Goal: Information Seeking & Learning: Learn about a topic

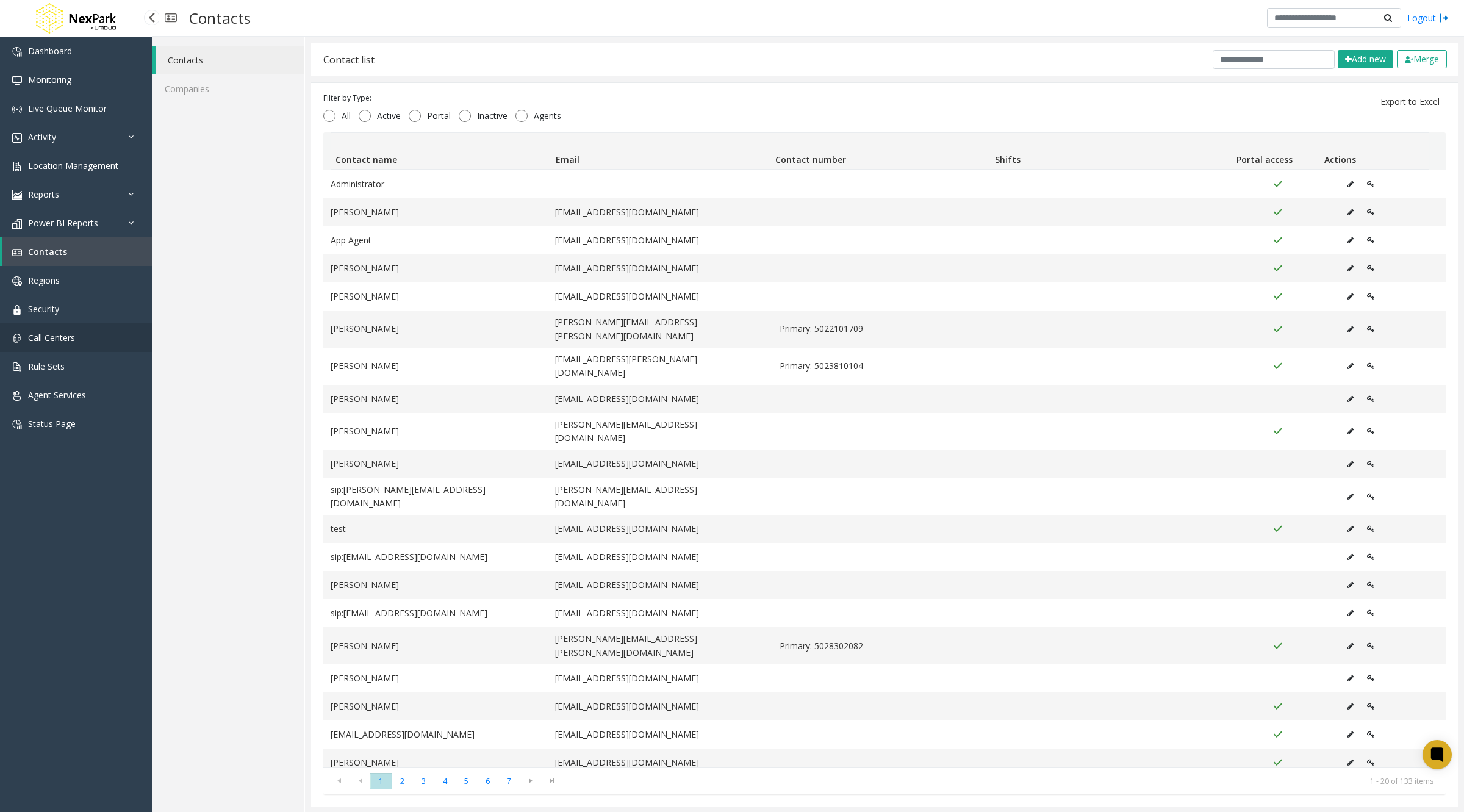
click at [56, 333] on span "Call Centers" at bounding box center [51, 337] width 47 height 12
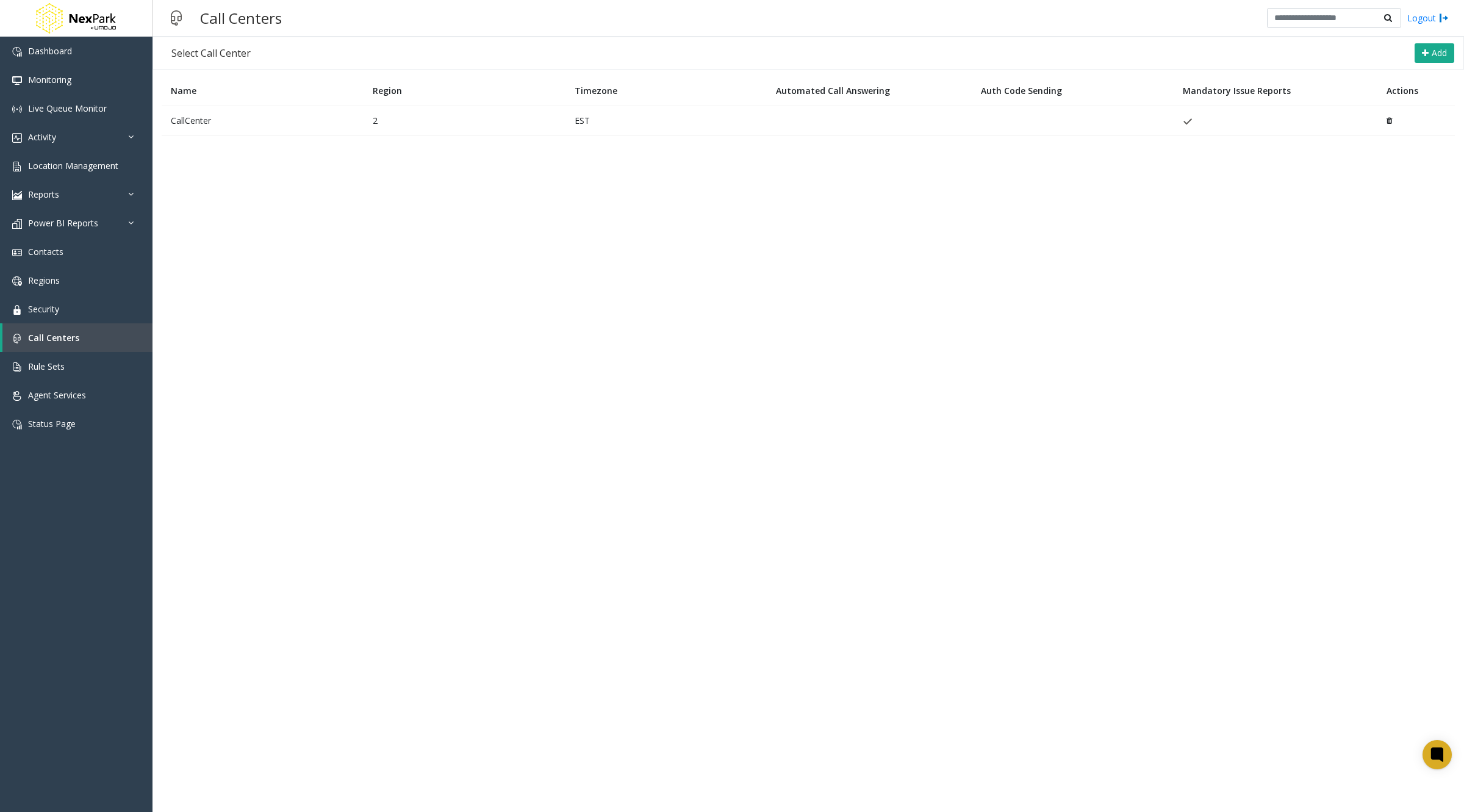
click at [194, 117] on td "CallCenter" at bounding box center [263, 121] width 202 height 30
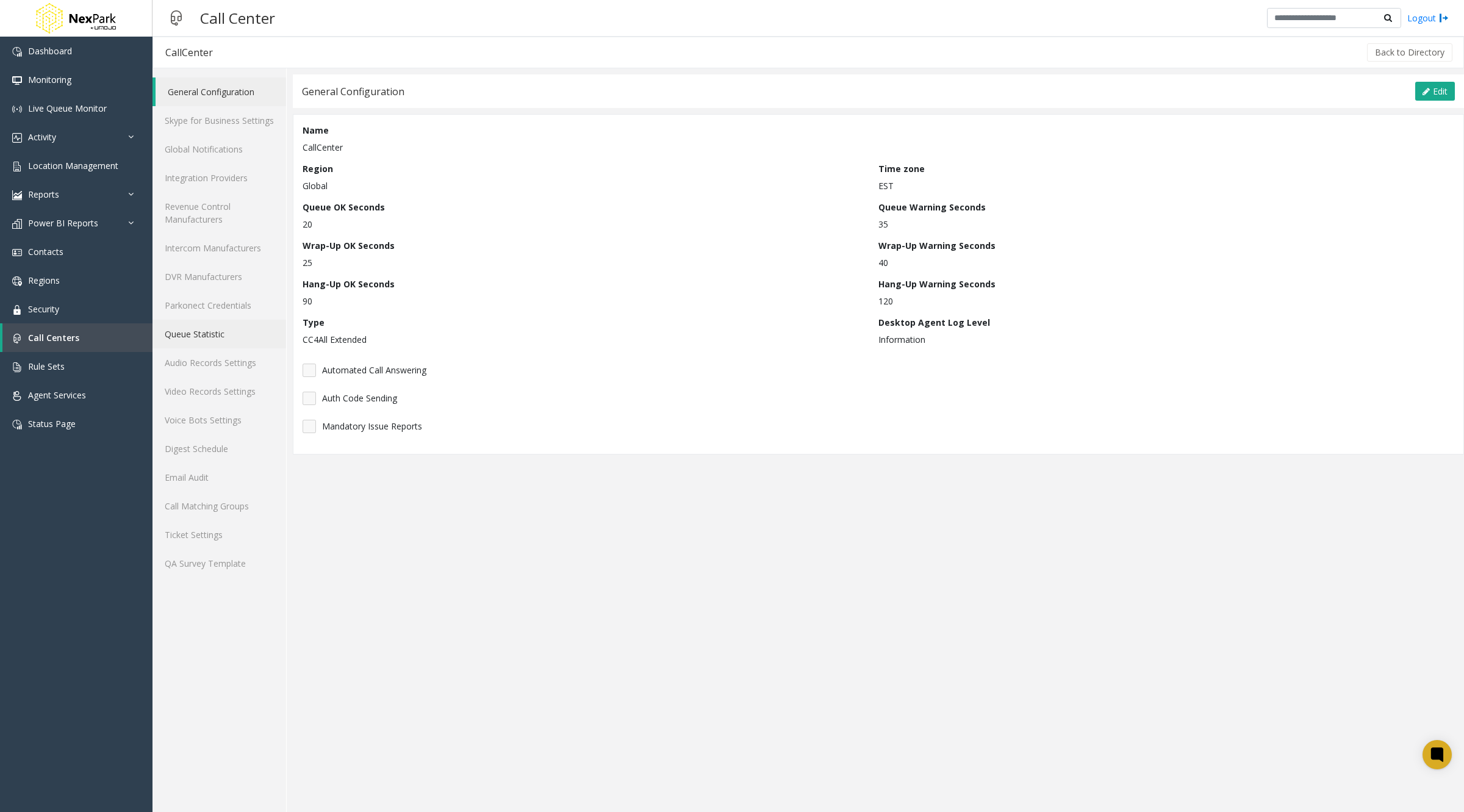
click at [202, 329] on link "Queue Statistic" at bounding box center [219, 334] width 133 height 29
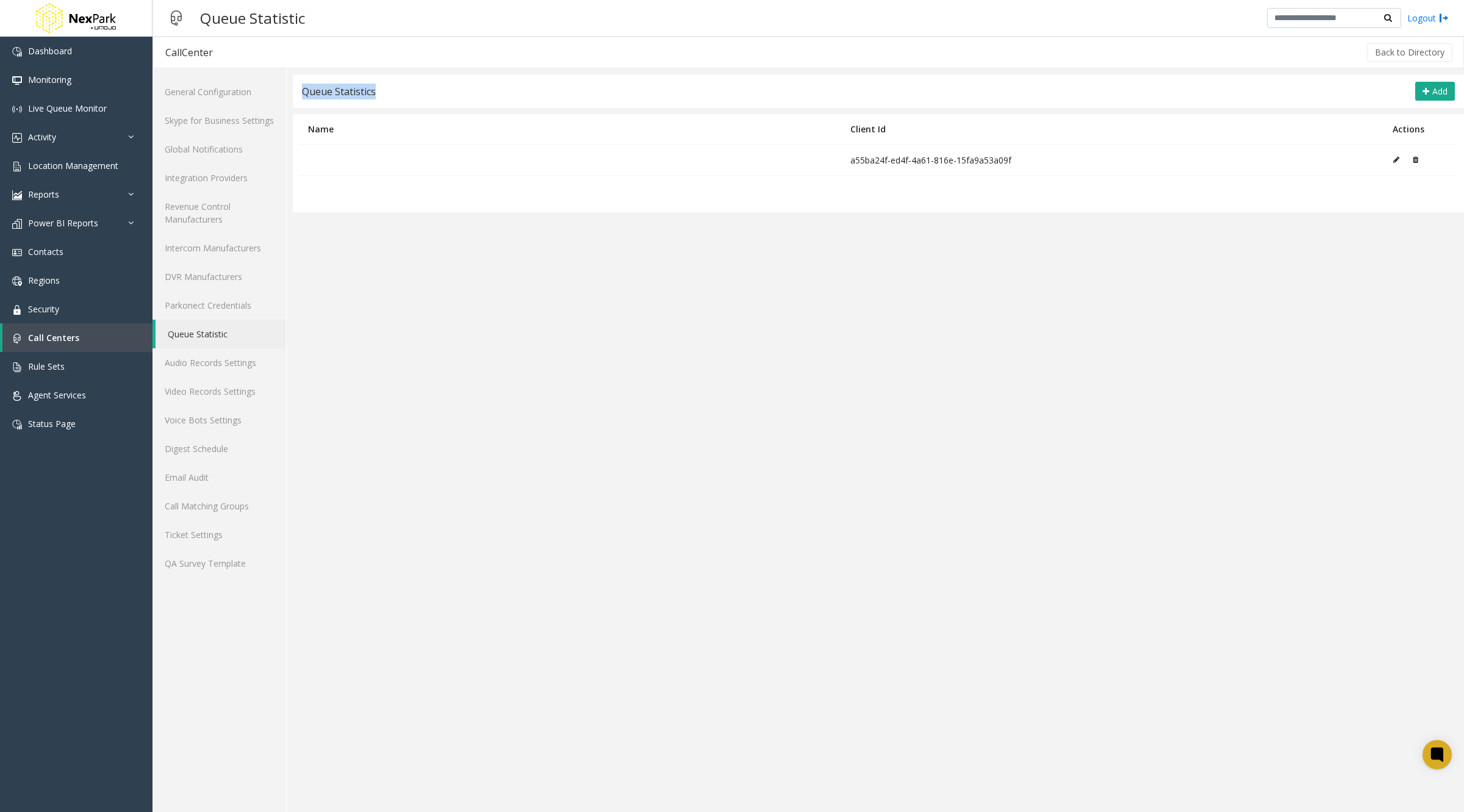
drag, startPoint x: 379, startPoint y: 90, endPoint x: 304, endPoint y: 91, distance: 75.0
click at [304, 91] on div "Queue Statistics Add" at bounding box center [878, 91] width 1171 height 33
copy div "Queue Statistics"
click at [510, 288] on app-cc-statistic-settings "Queue Statistics Add Name Client Id Actions a55ba24f-ed4f-4a61-816e-15fa9a53a09…" at bounding box center [878, 443] width 1171 height 737
click at [1432, 86] on span "Add" at bounding box center [1439, 91] width 15 height 12
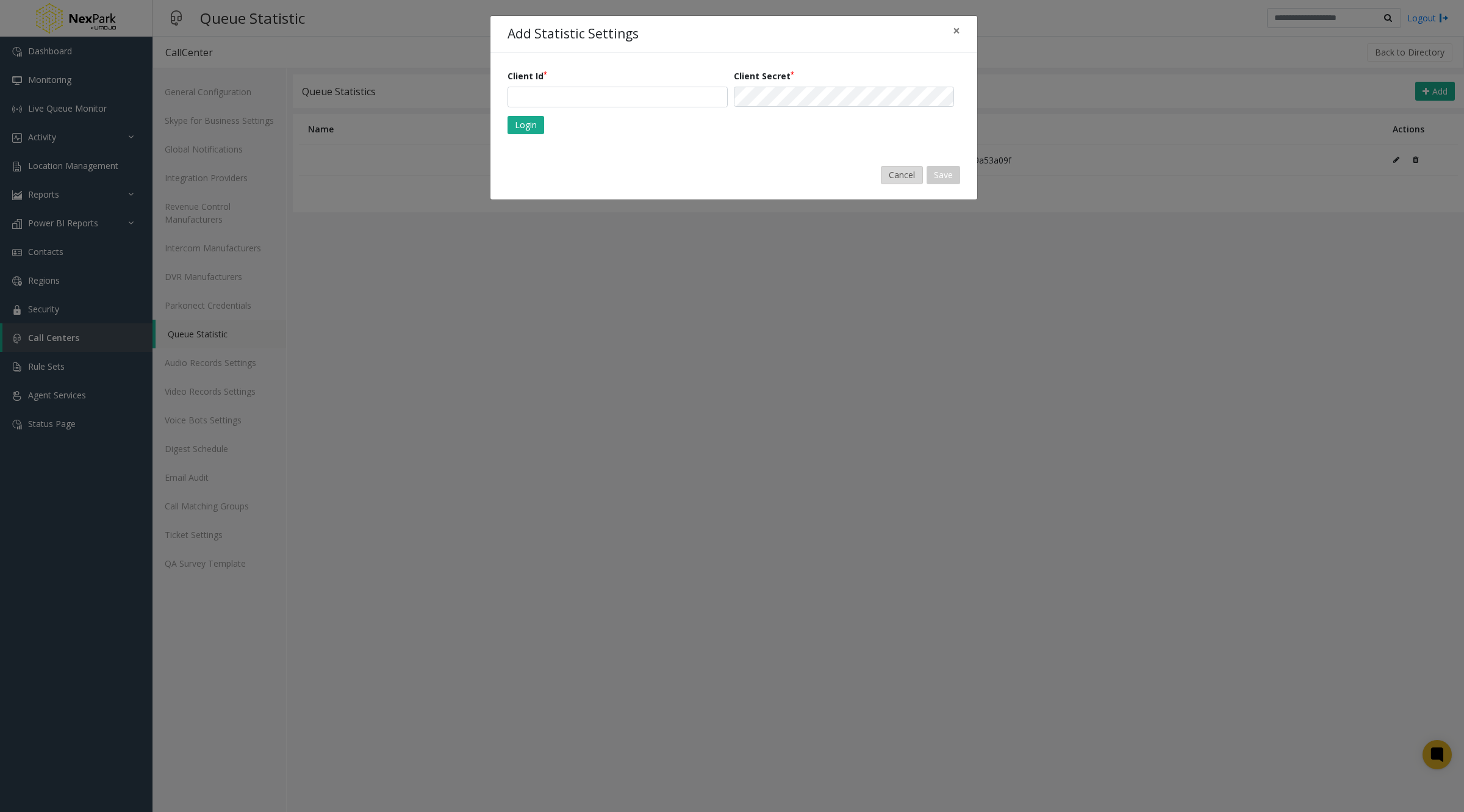
click at [900, 172] on button "Cancel" at bounding box center [902, 175] width 42 height 18
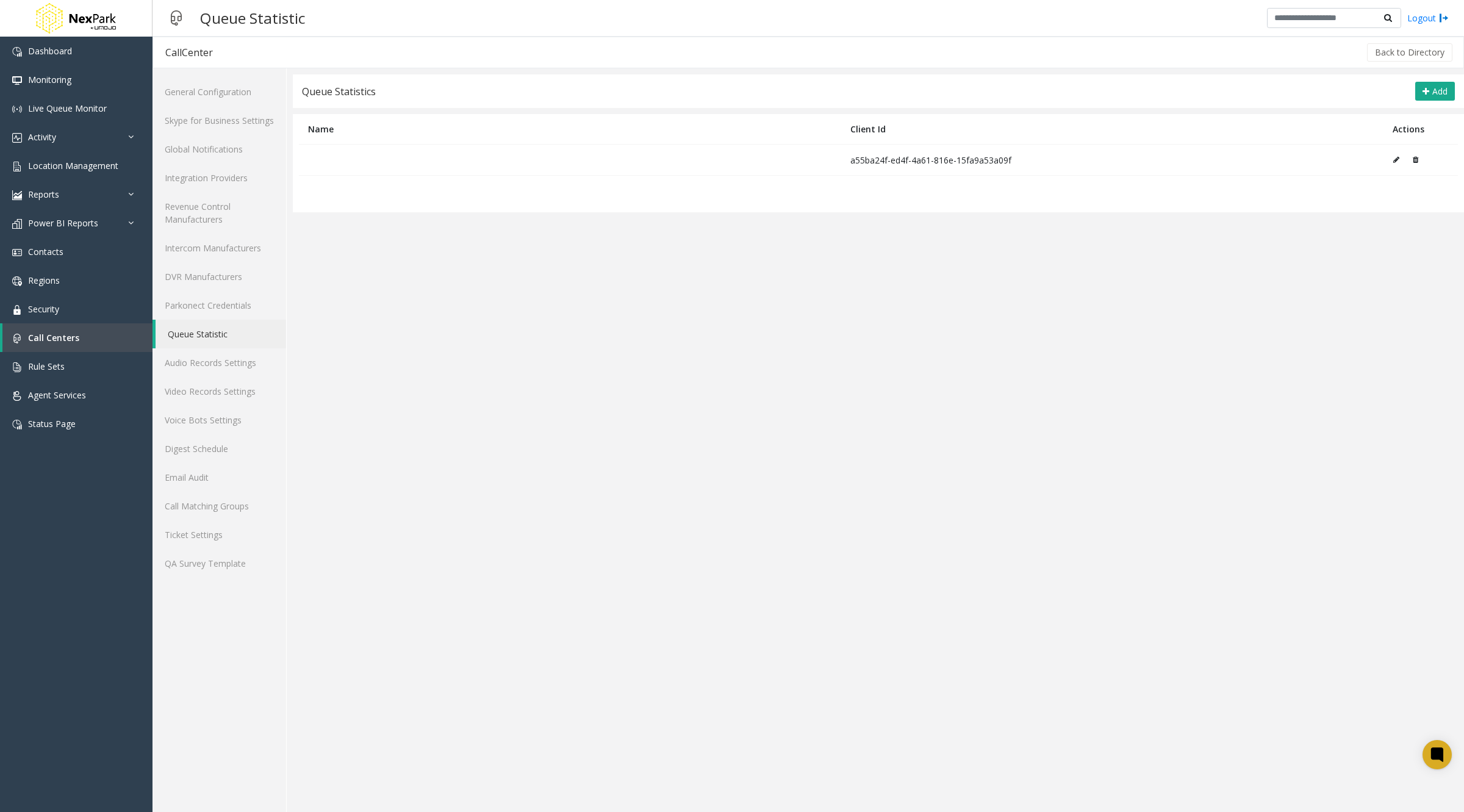
drag, startPoint x: 298, startPoint y: 220, endPoint x: 438, endPoint y: 223, distance: 140.0
click at [438, 223] on app-cc-statistic-settings "Queue Statistics Add Name Client Id Actions a55ba24f-ed4f-4a61-816e-15fa9a53a09…" at bounding box center [878, 443] width 1171 height 737
click at [1437, 83] on button "Add" at bounding box center [1435, 91] width 40 height 20
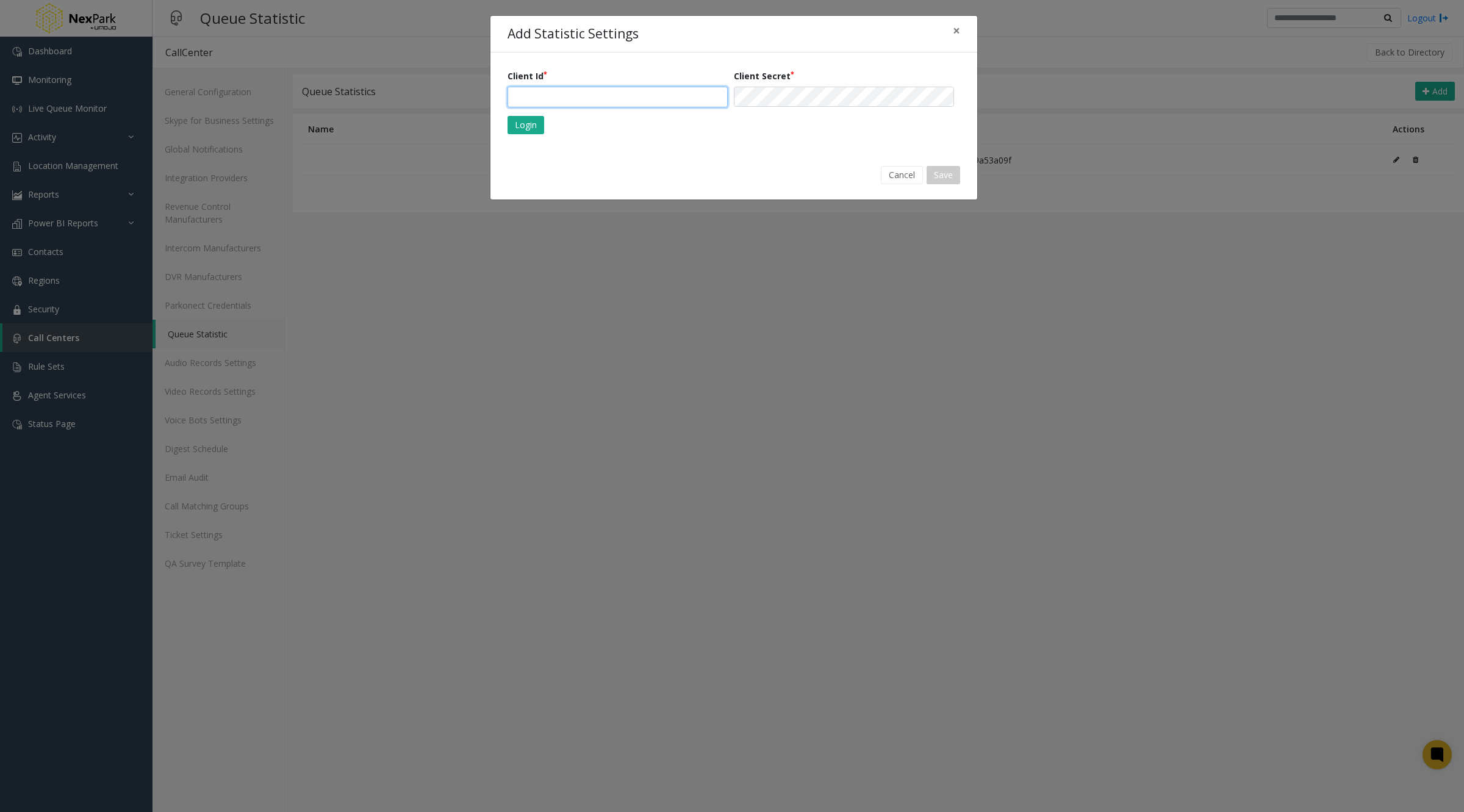
click at [531, 96] on input "text" at bounding box center [617, 97] width 220 height 21
click at [957, 30] on span "×" at bounding box center [956, 31] width 7 height 17
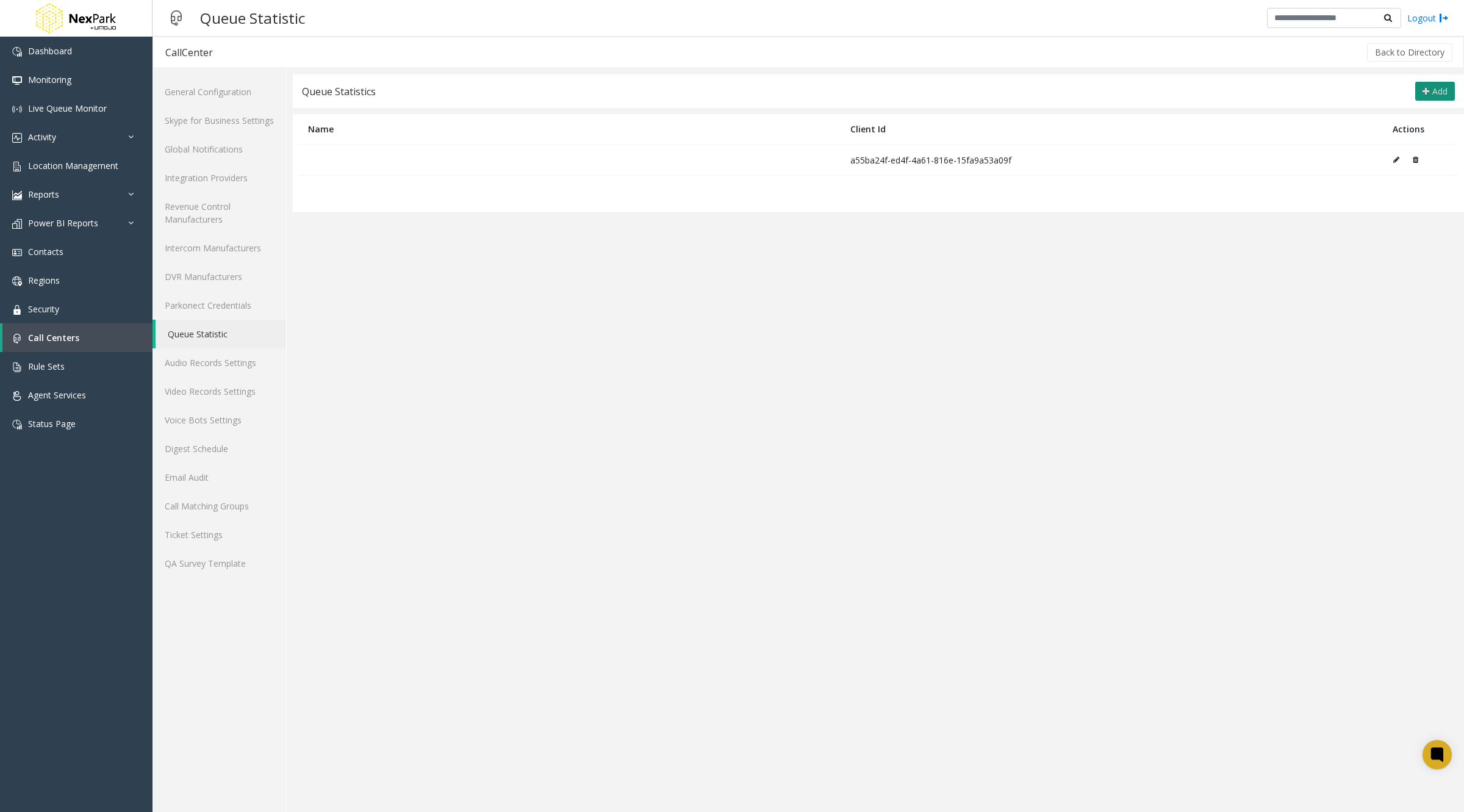
click at [1429, 92] on button "Add" at bounding box center [1435, 91] width 40 height 20
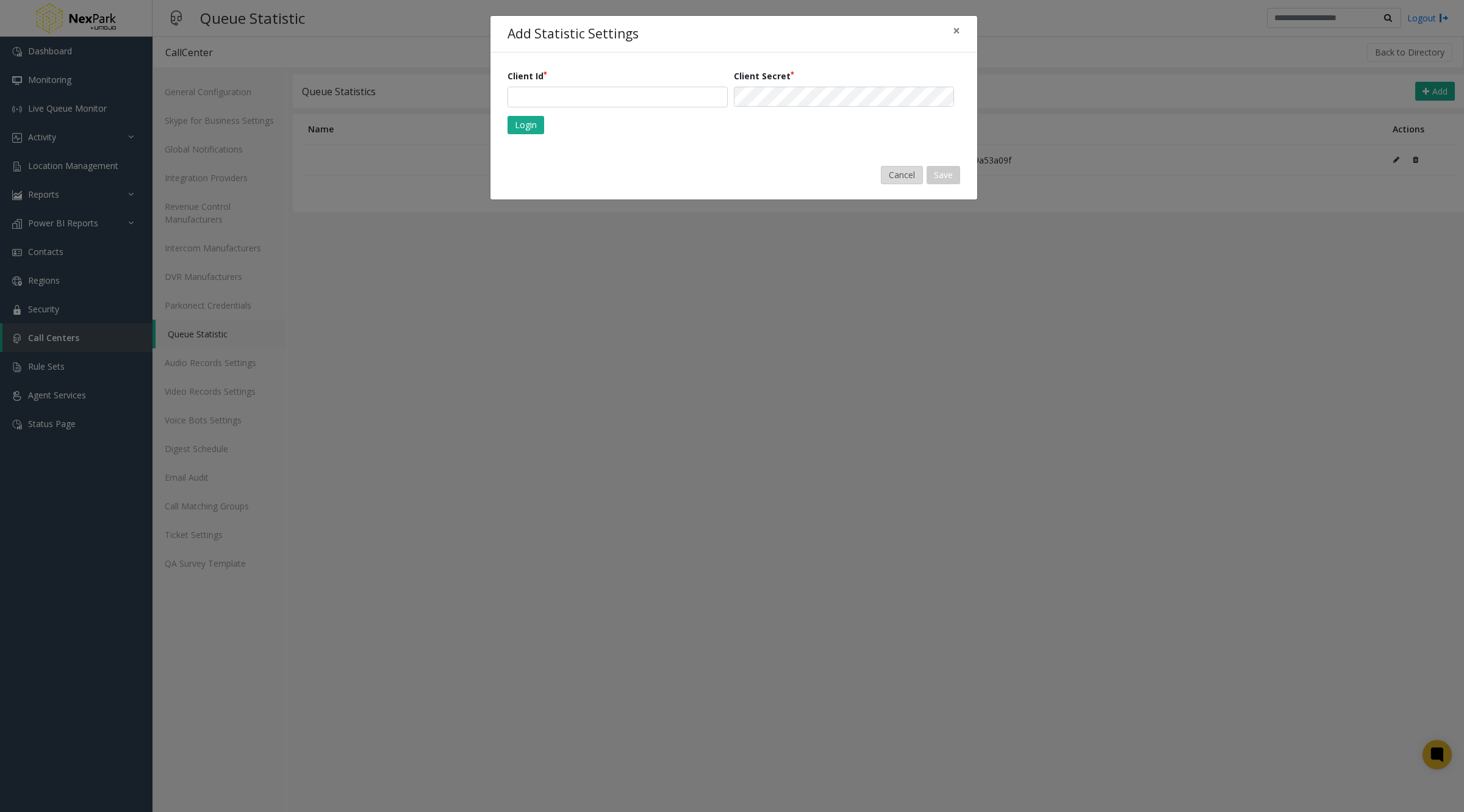
click at [895, 167] on button "Cancel" at bounding box center [902, 175] width 42 height 18
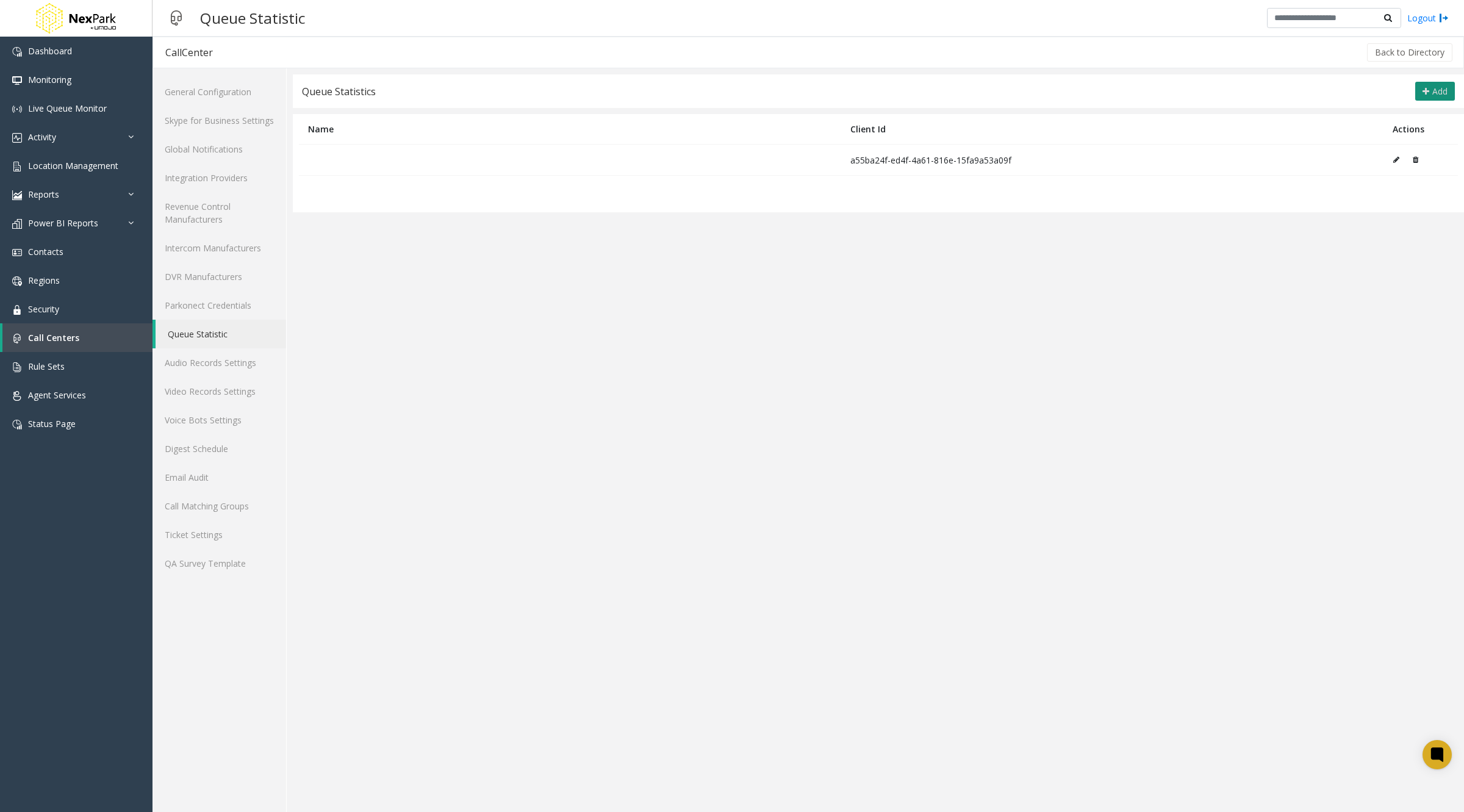
click at [1432, 94] on span "Add" at bounding box center [1439, 91] width 15 height 12
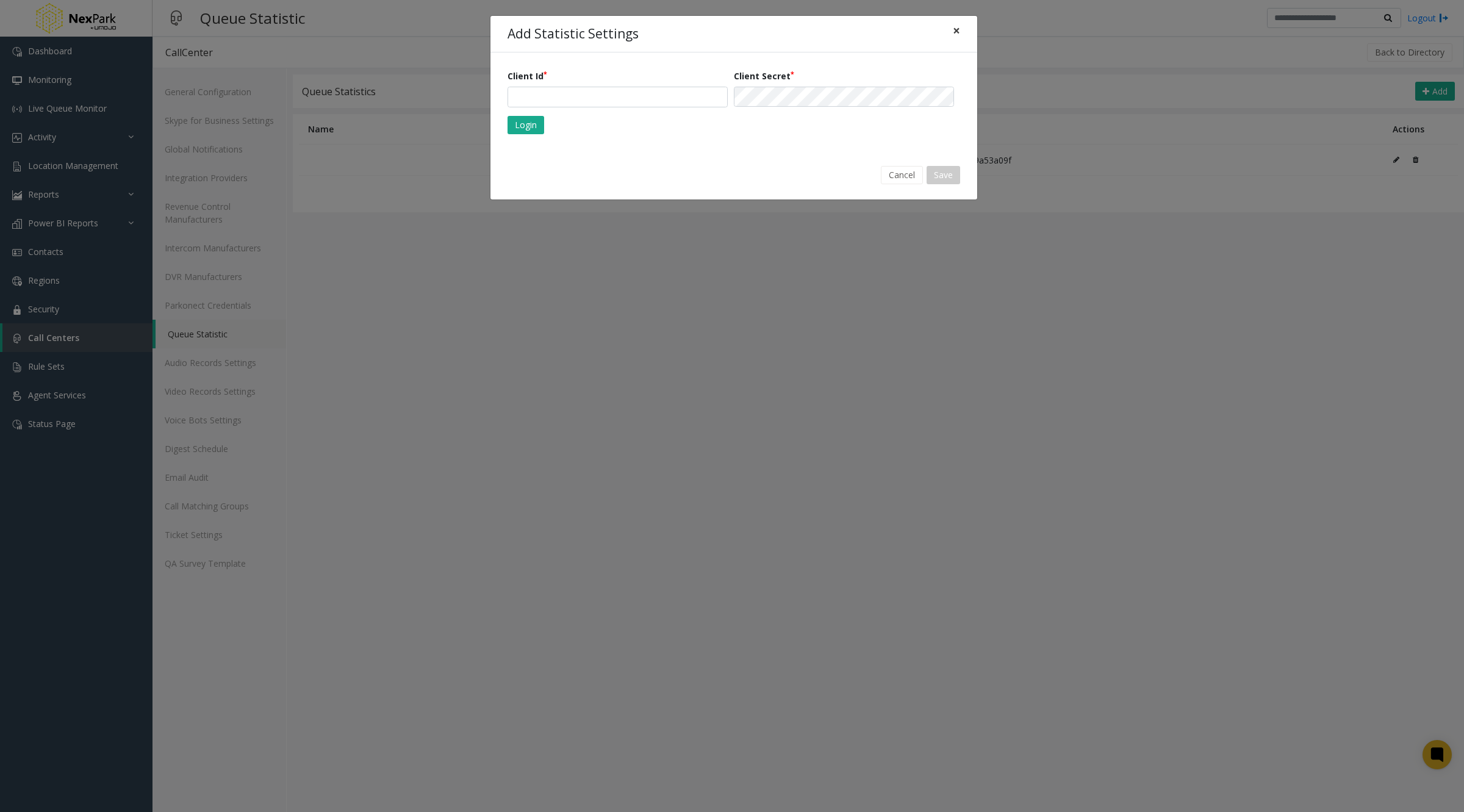
click at [953, 25] on span "×" at bounding box center [956, 31] width 7 height 17
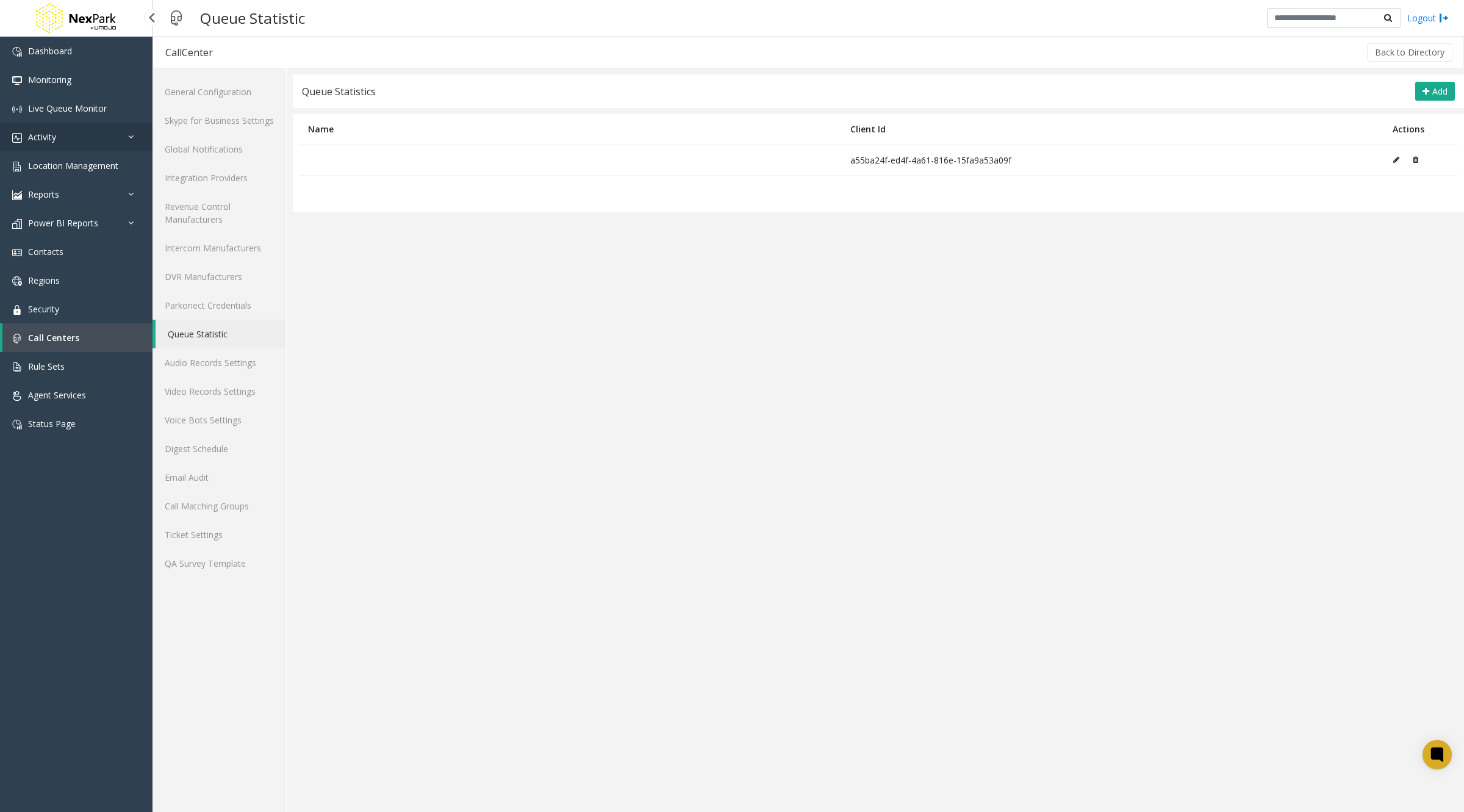
click at [45, 147] on link "Activity" at bounding box center [76, 137] width 152 height 29
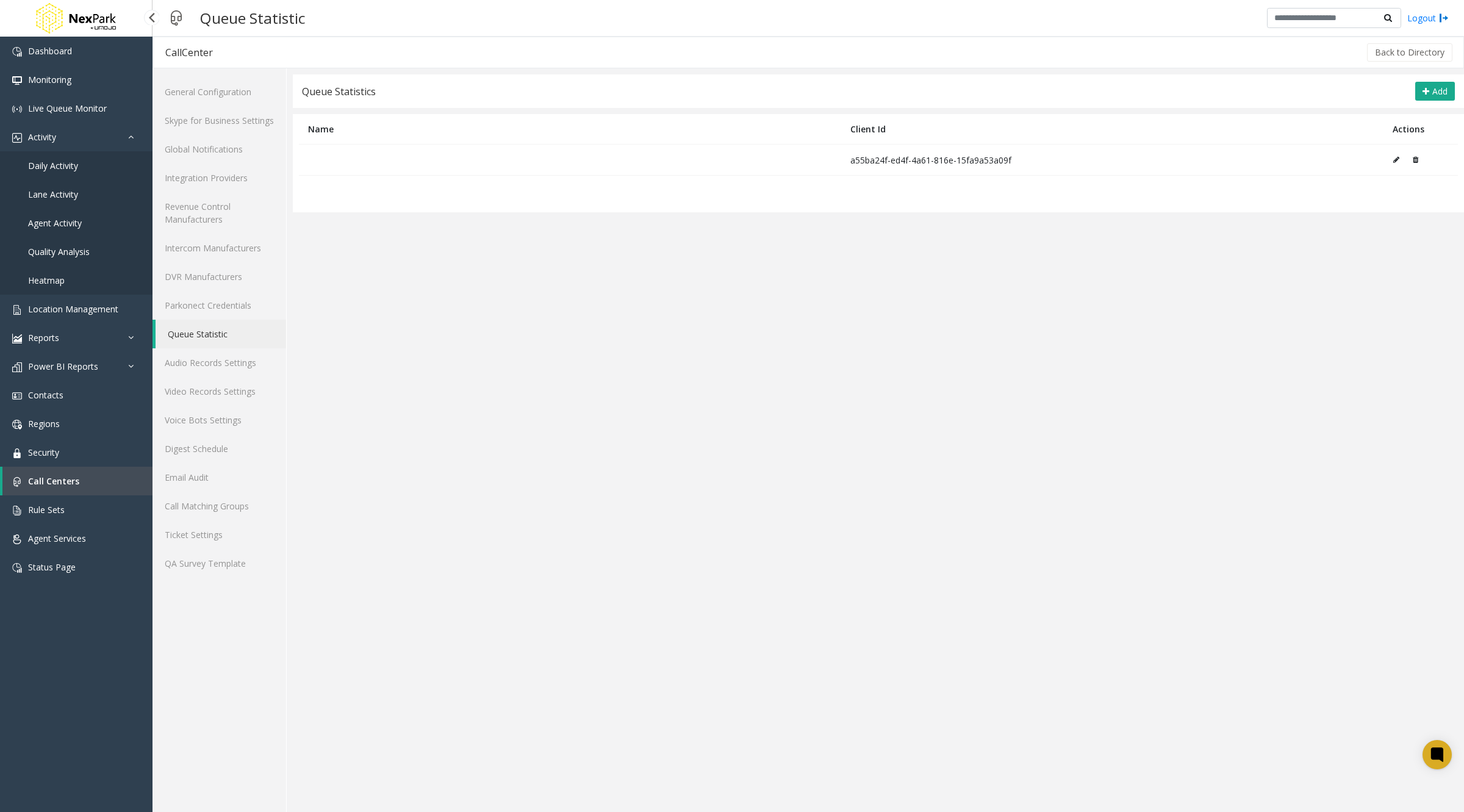
click at [54, 166] on span "Daily Activity" at bounding box center [52, 165] width 50 height 12
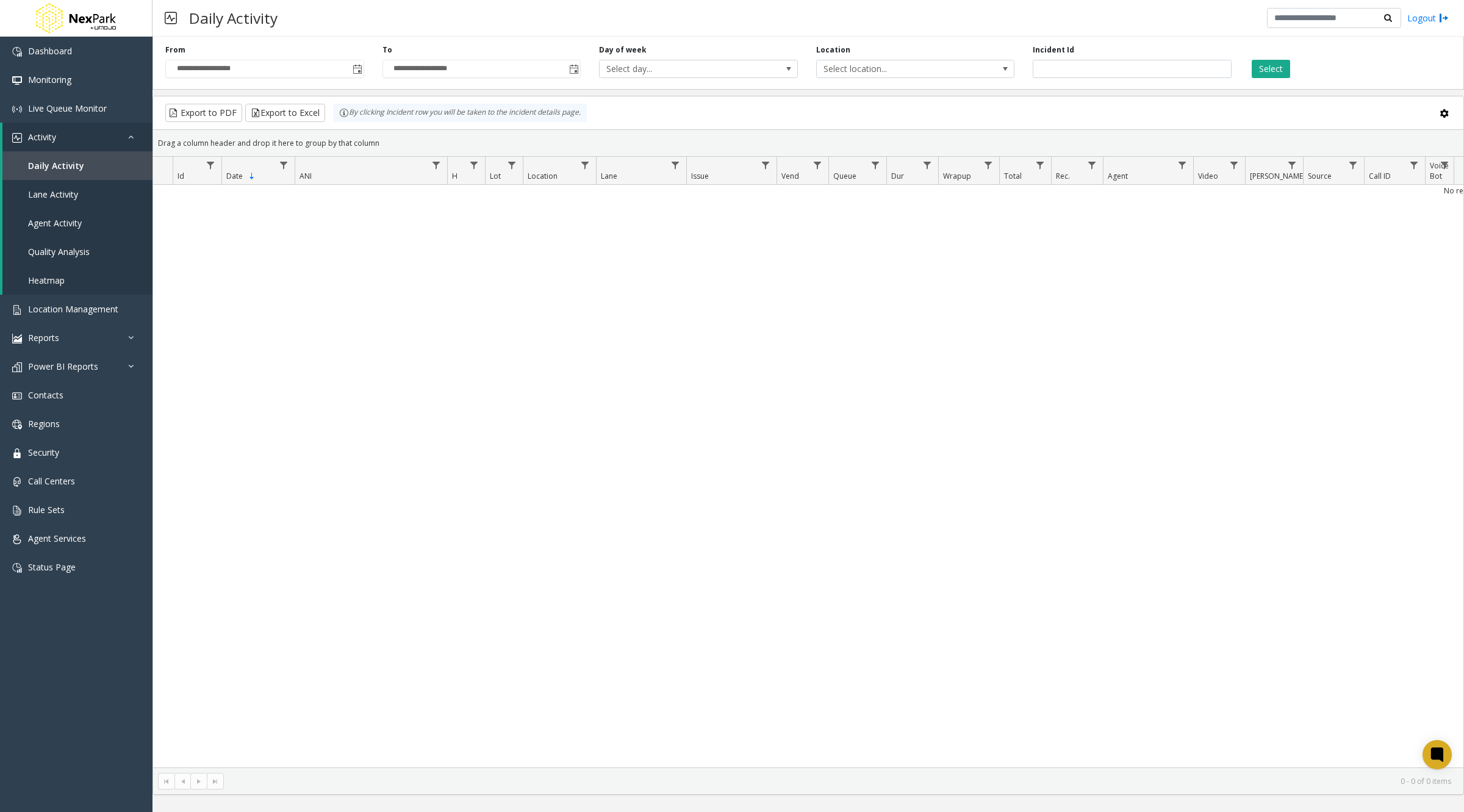
click at [610, 179] on span "Lane" at bounding box center [609, 175] width 17 height 10
click at [702, 172] on span "Issue" at bounding box center [700, 175] width 17 height 10
click at [703, 174] on span "Issue" at bounding box center [700, 175] width 17 height 10
click at [615, 175] on span "Lane" at bounding box center [609, 175] width 17 height 10
click at [719, 175] on span "Sortable" at bounding box center [718, 175] width 10 height 10
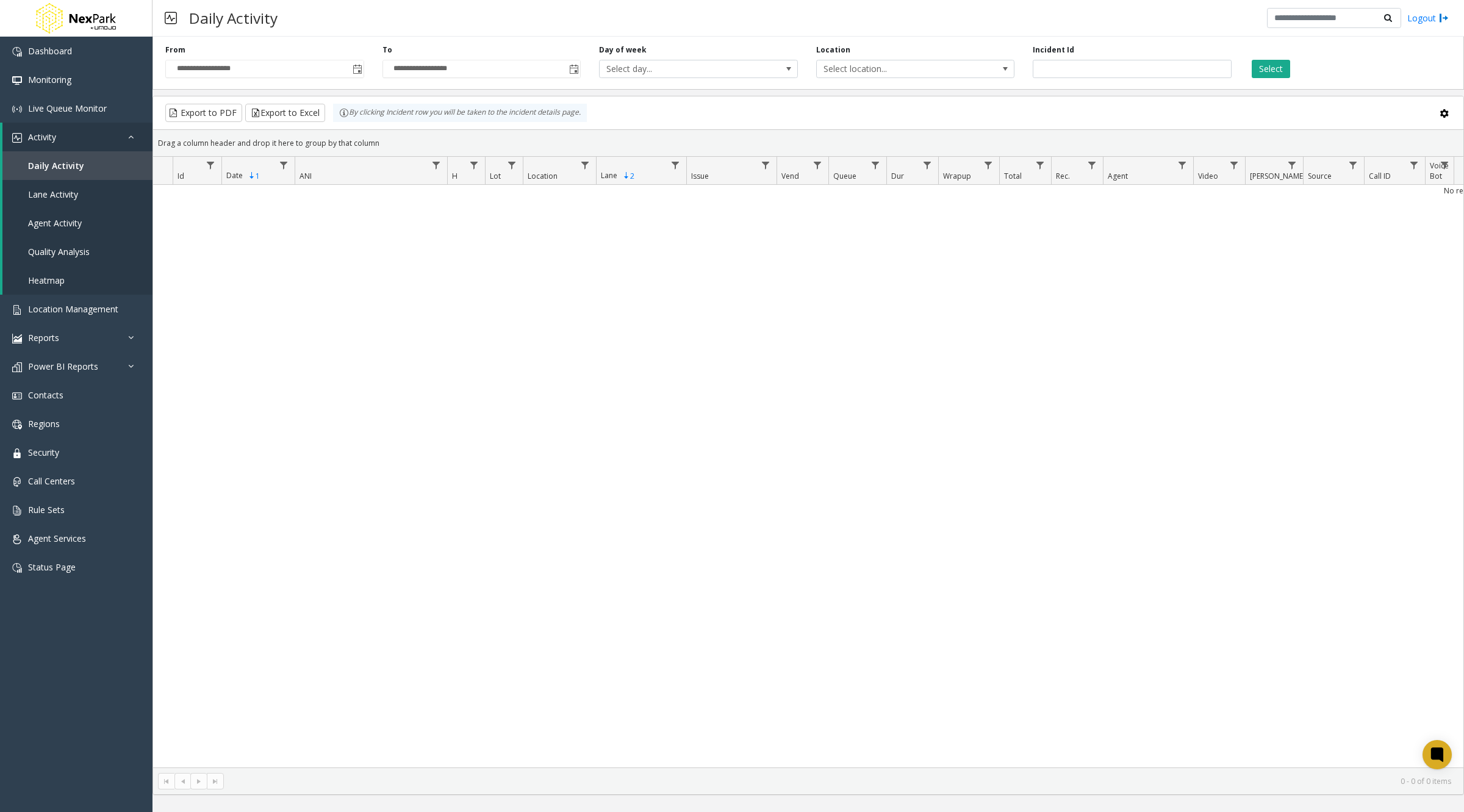
click at [626, 171] on span "Sortable" at bounding box center [626, 175] width 10 height 10
click at [246, 171] on span "Date" at bounding box center [241, 175] width 30 height 10
click at [243, 175] on th "Date Not Sorted" at bounding box center [258, 170] width 73 height 28
click at [227, 175] on span "Date" at bounding box center [234, 175] width 17 height 10
click at [233, 177] on span "Date" at bounding box center [234, 175] width 17 height 10
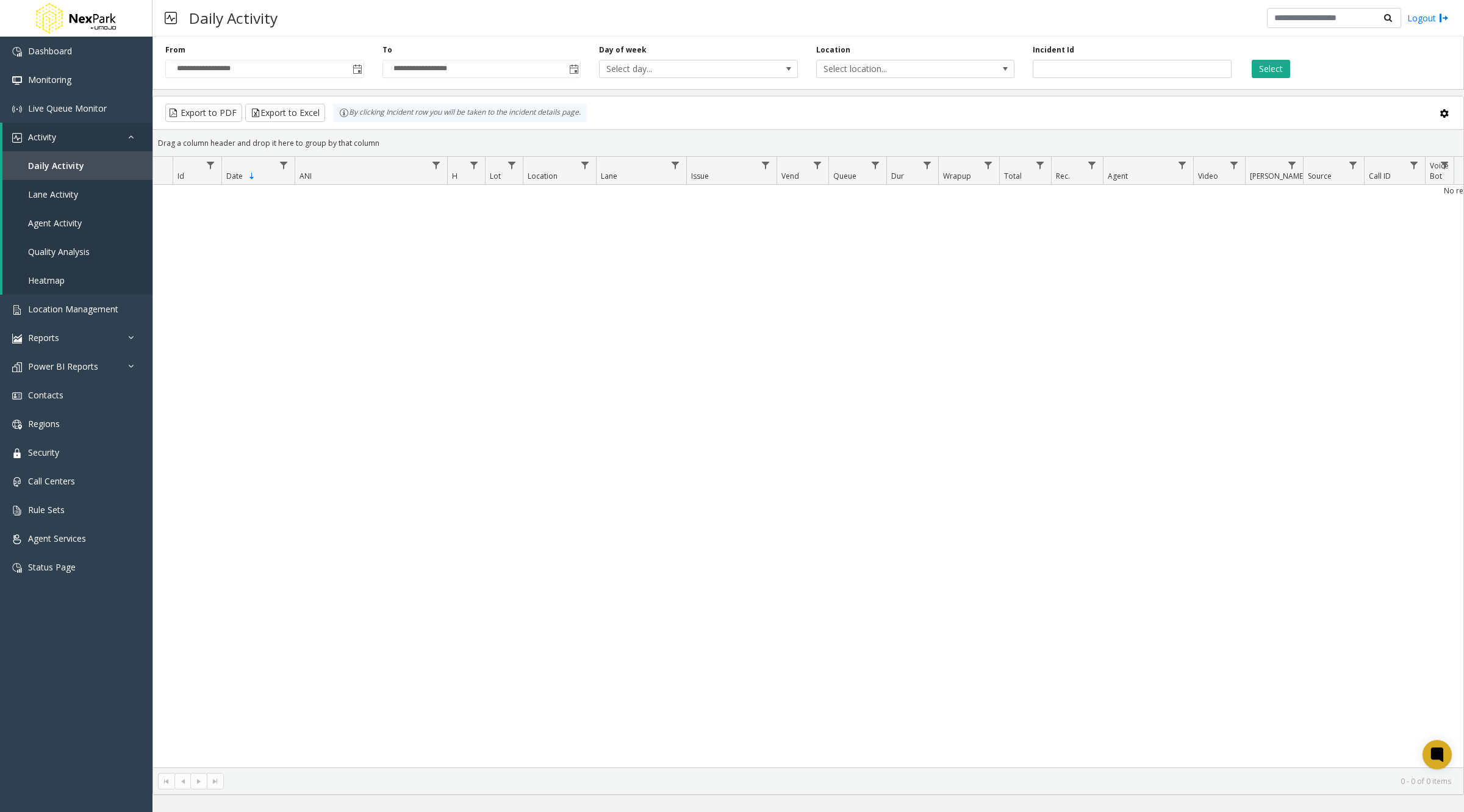
click at [236, 180] on th "Date Sorted Descending" at bounding box center [258, 170] width 73 height 28
click at [233, 175] on span "Date" at bounding box center [234, 175] width 17 height 10
click at [232, 174] on span "Date" at bounding box center [234, 175] width 17 height 10
click at [238, 178] on span "Date" at bounding box center [234, 175] width 17 height 10
click at [357, 64] on span "Toggle popup" at bounding box center [357, 69] width 10 height 10
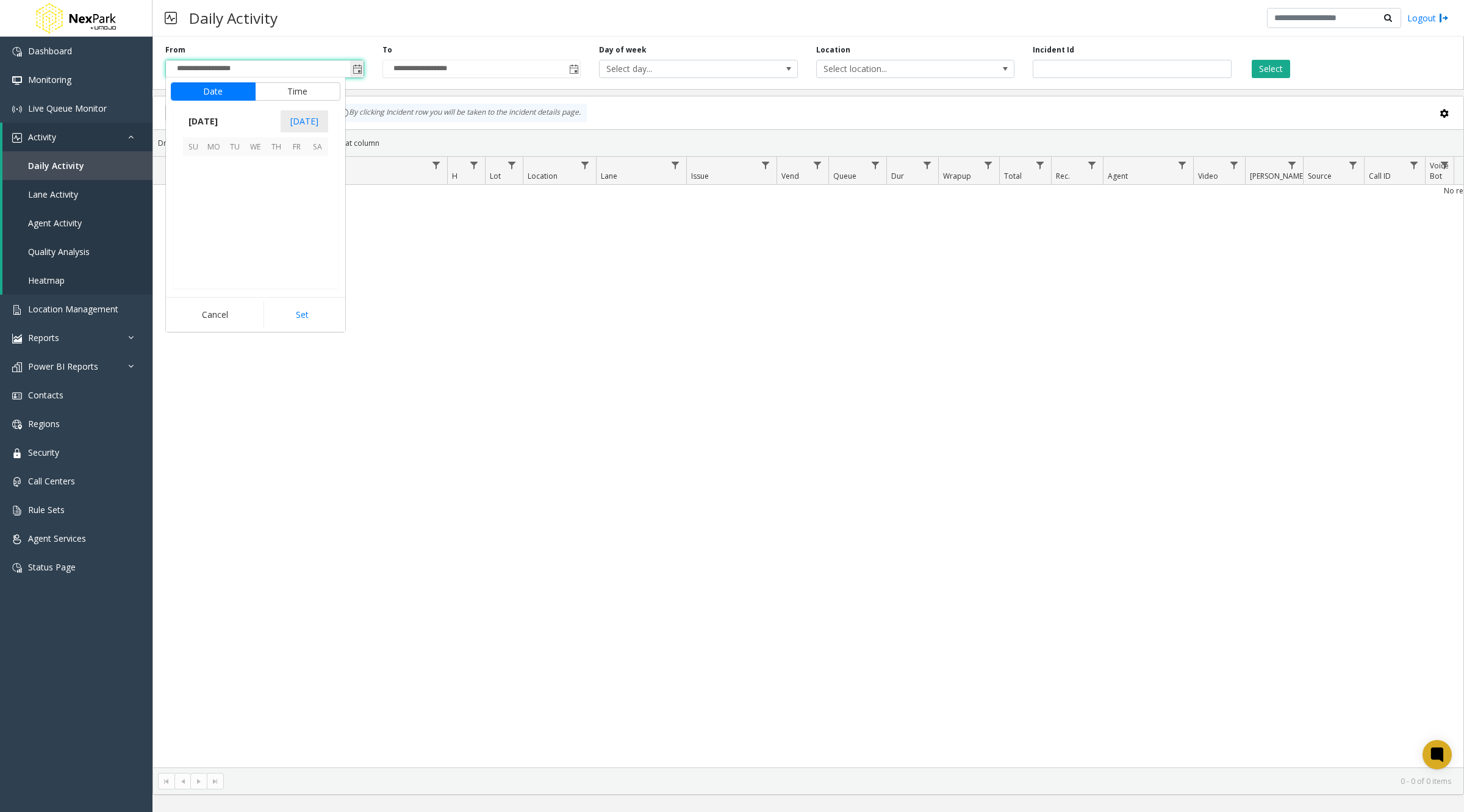
scroll to position [219005, 0]
click at [205, 114] on span "[DATE]" at bounding box center [203, 121] width 40 height 18
click at [196, 142] on span "Jan" at bounding box center [198, 148] width 29 height 29
click at [256, 157] on span "1" at bounding box center [256, 167] width 21 height 21
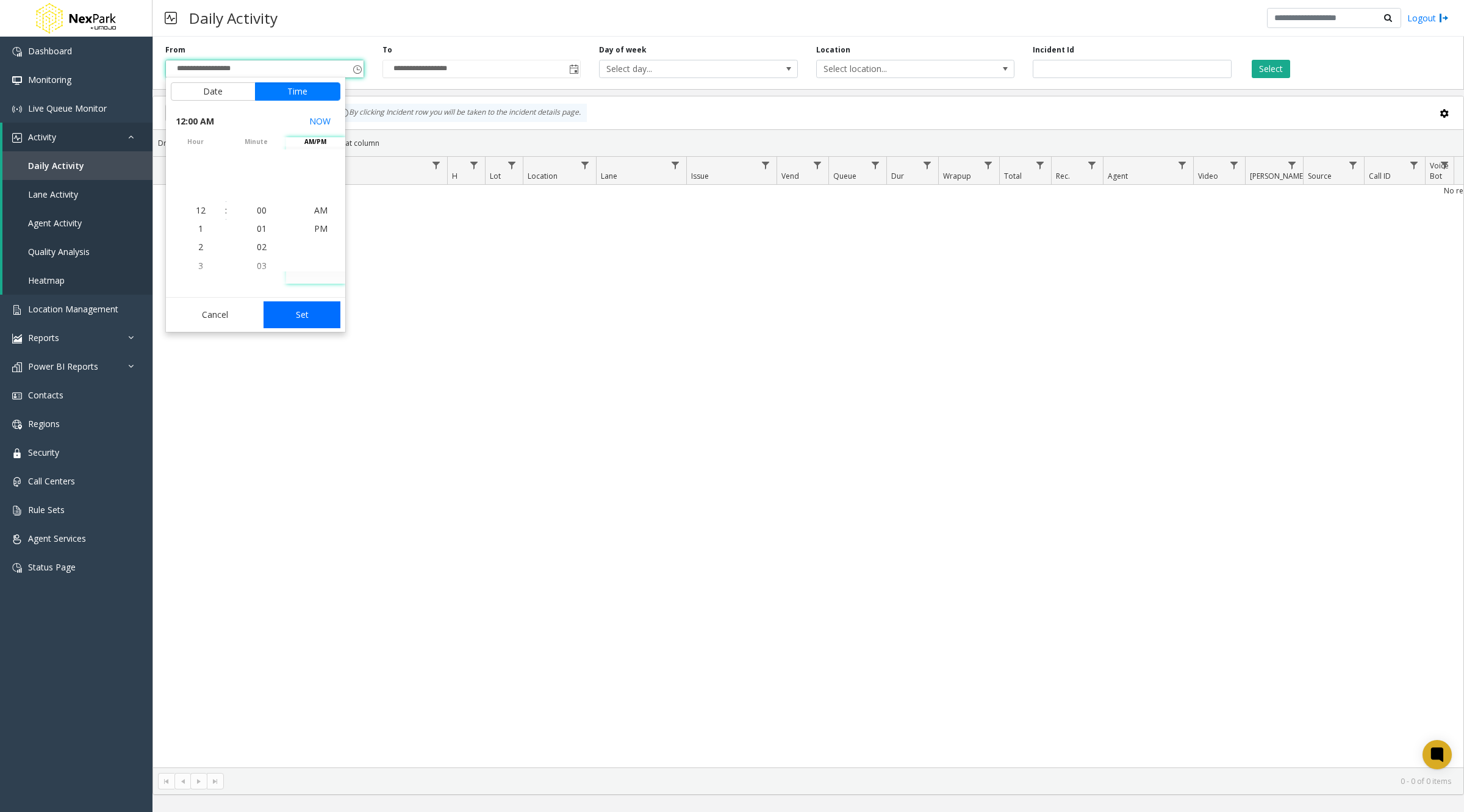
click at [328, 312] on button "Set" at bounding box center [302, 315] width 77 height 27
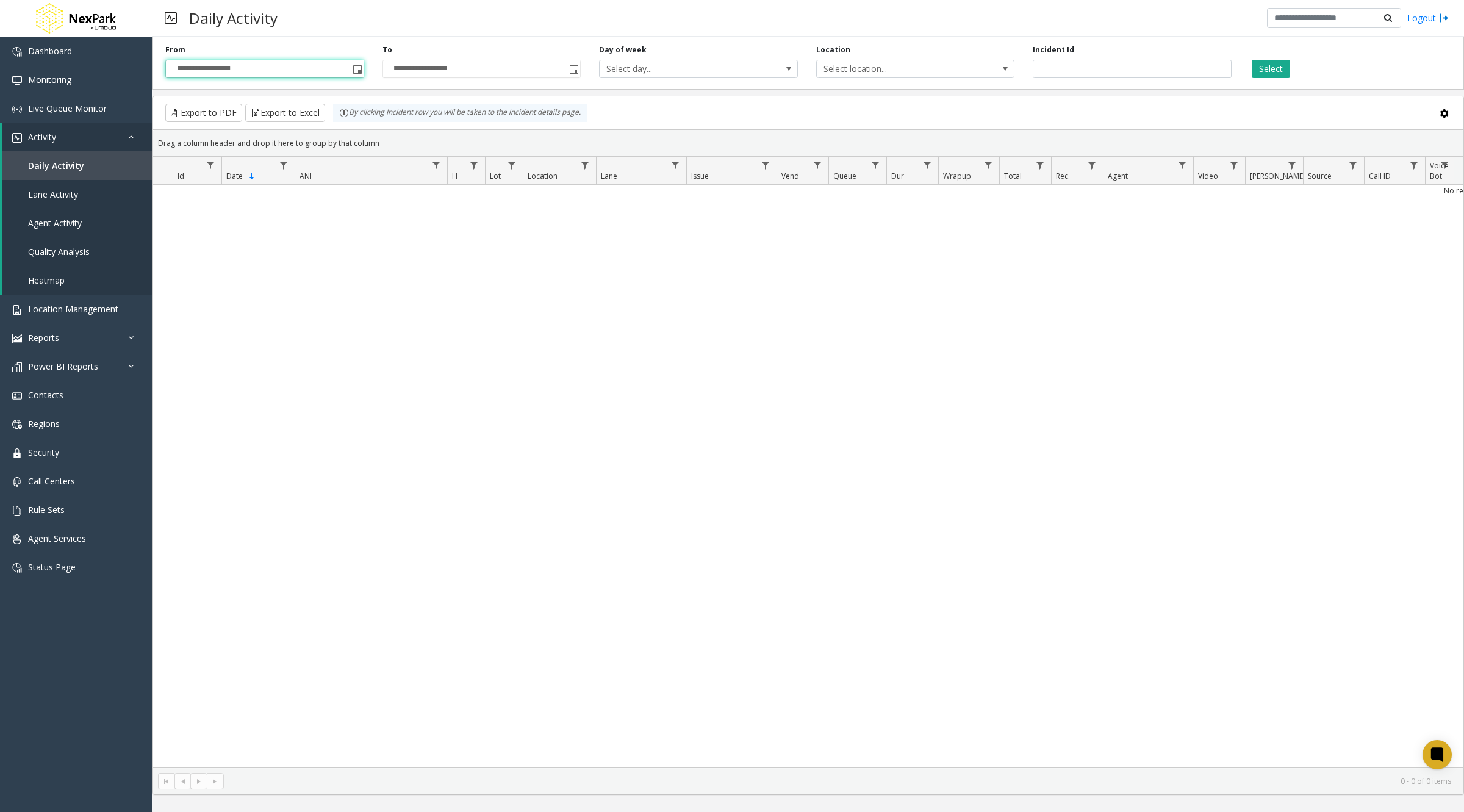
type input "**********"
click at [1263, 60] on button "Select" at bounding box center [1271, 68] width 38 height 18
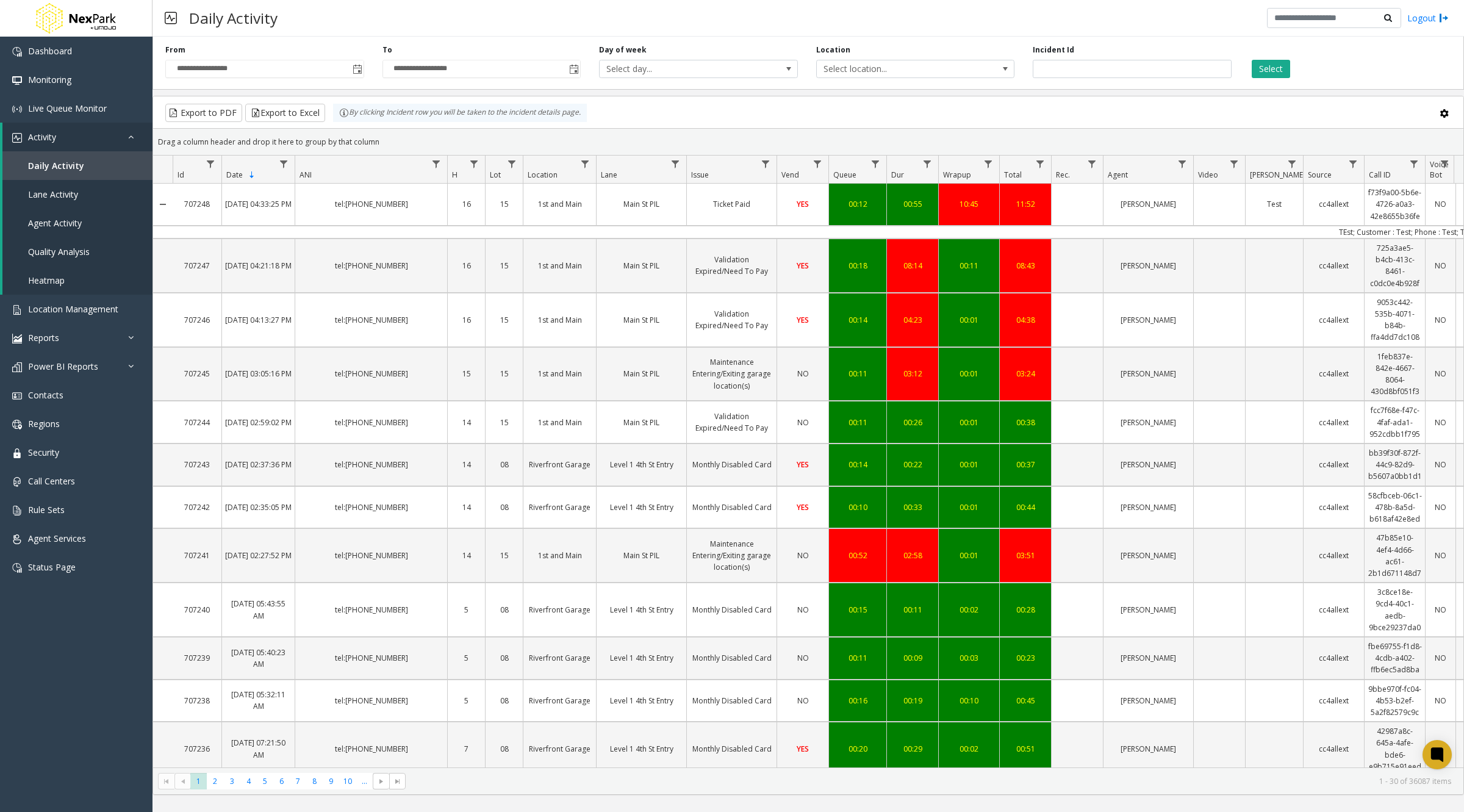
click at [249, 172] on span "Sortable" at bounding box center [252, 175] width 10 height 10
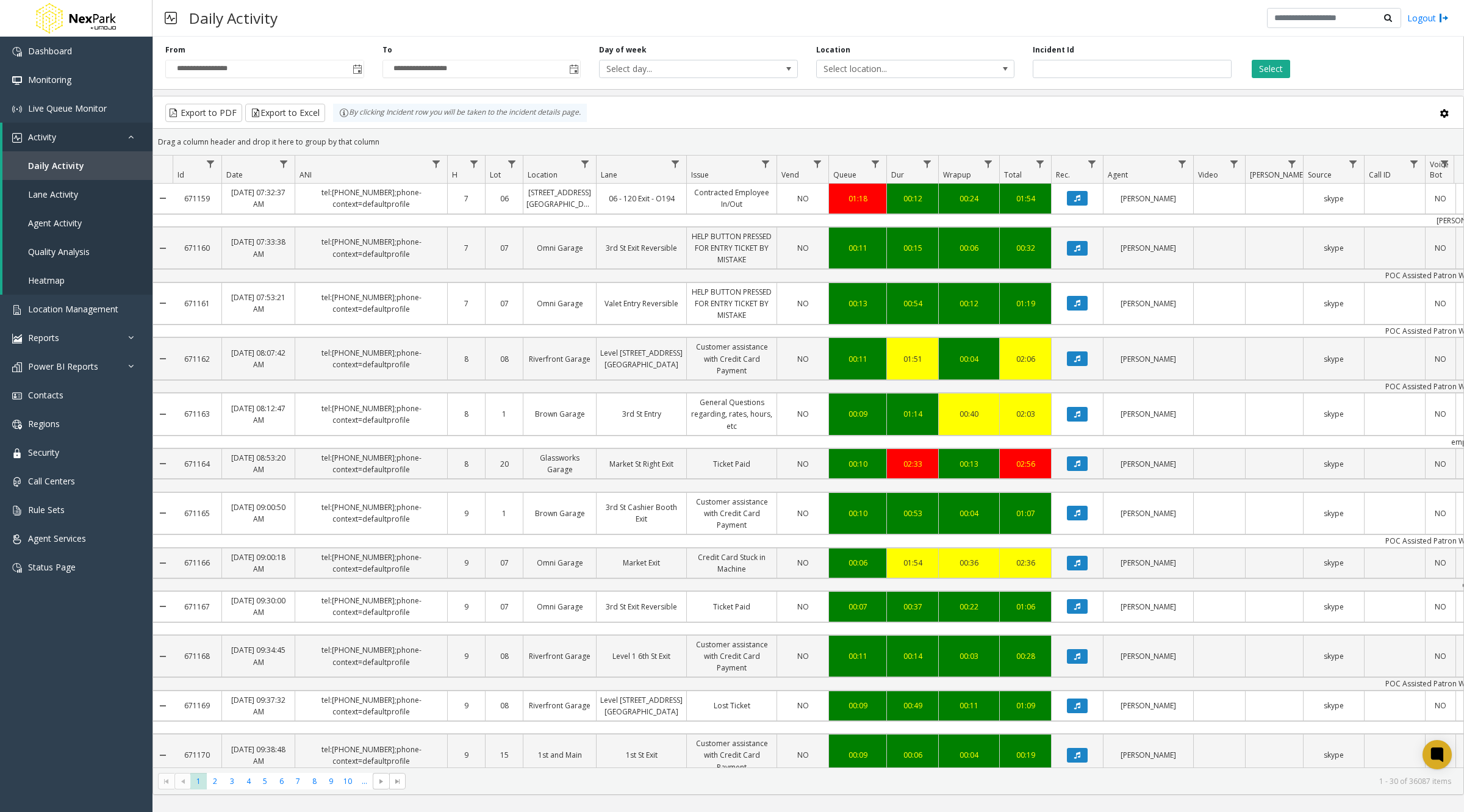
click at [845, 170] on span "Queue" at bounding box center [845, 175] width 23 height 10
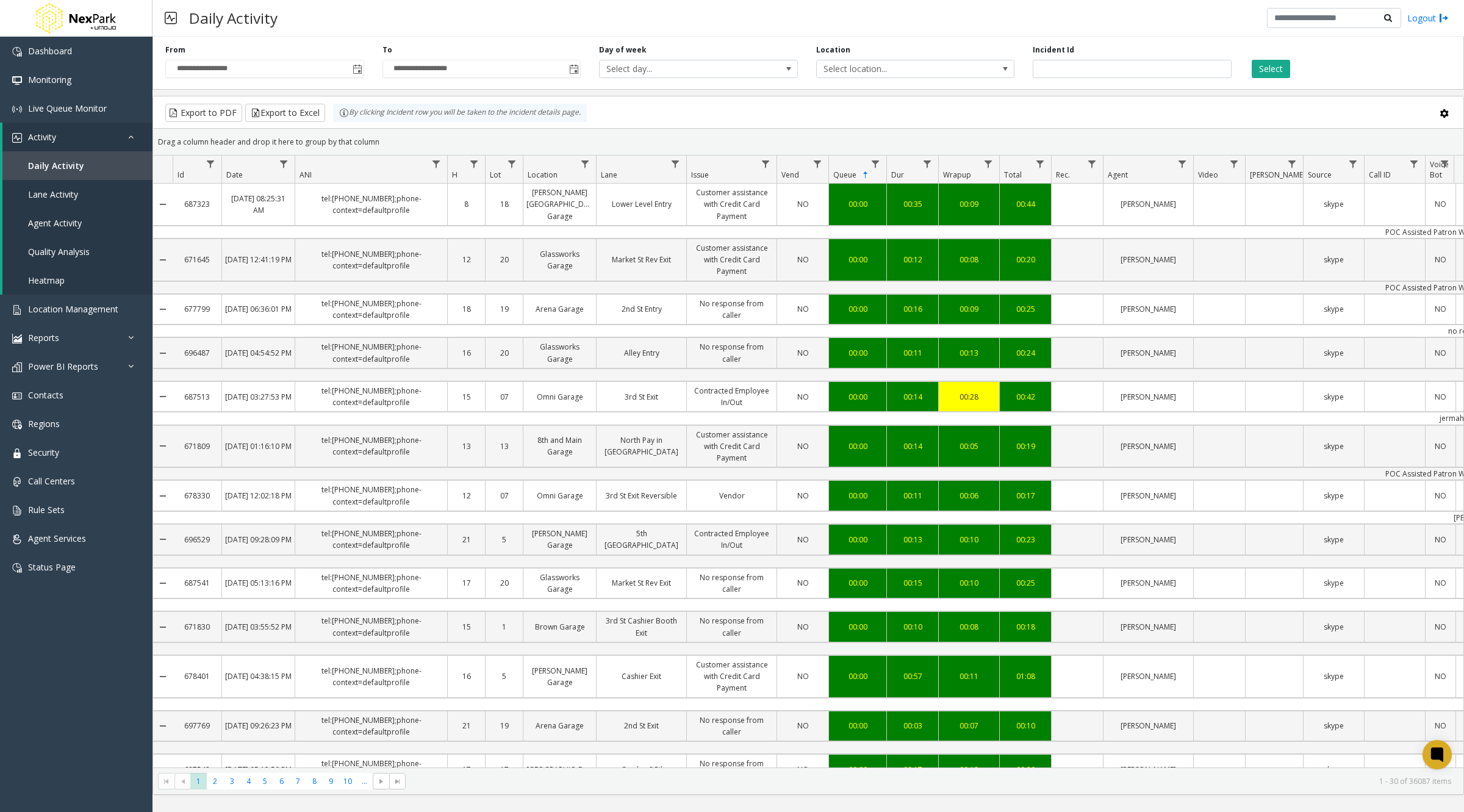
click at [845, 175] on span "Queue" at bounding box center [845, 175] width 23 height 10
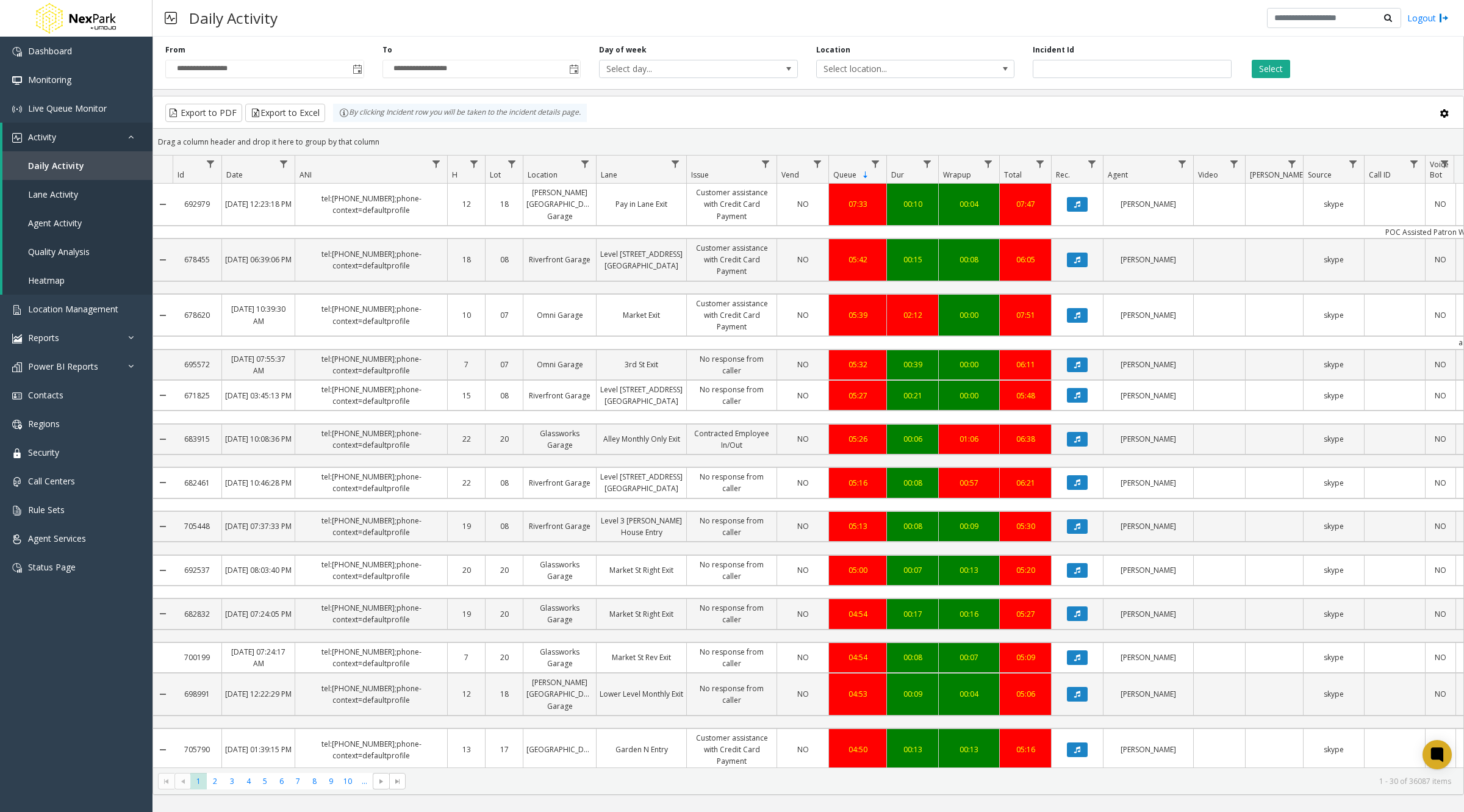
click at [237, 172] on span "Date" at bounding box center [234, 175] width 17 height 10
click at [842, 175] on span "Queue" at bounding box center [845, 174] width 23 height 10
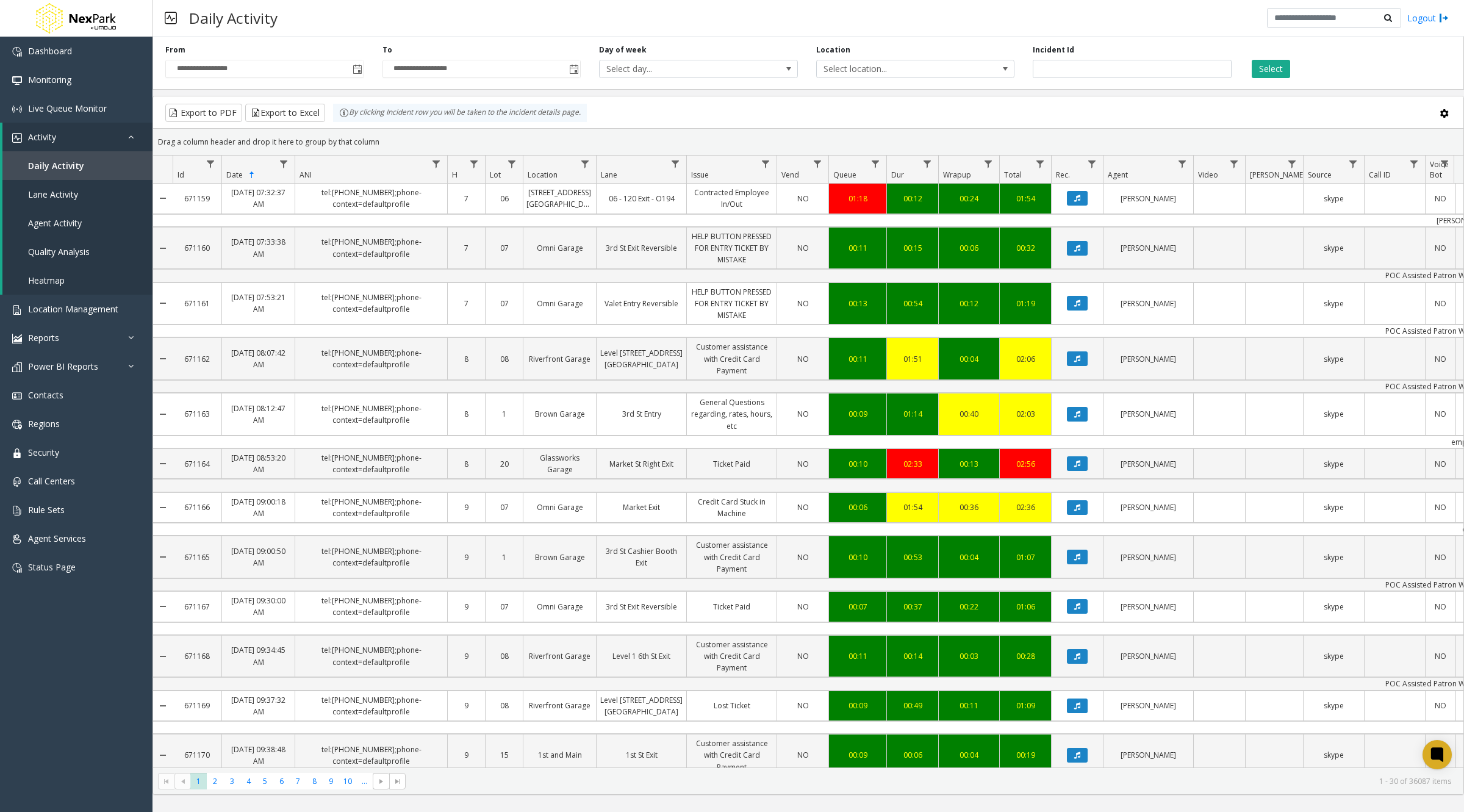
click at [848, 174] on span "Queue" at bounding box center [845, 175] width 23 height 10
click at [846, 173] on span "Queue" at bounding box center [845, 174] width 23 height 10
click at [229, 132] on kendo-grid "Export to PDF Export to Excel By clicking Incident row you will be taken to the…" at bounding box center [808, 445] width 1312 height 699
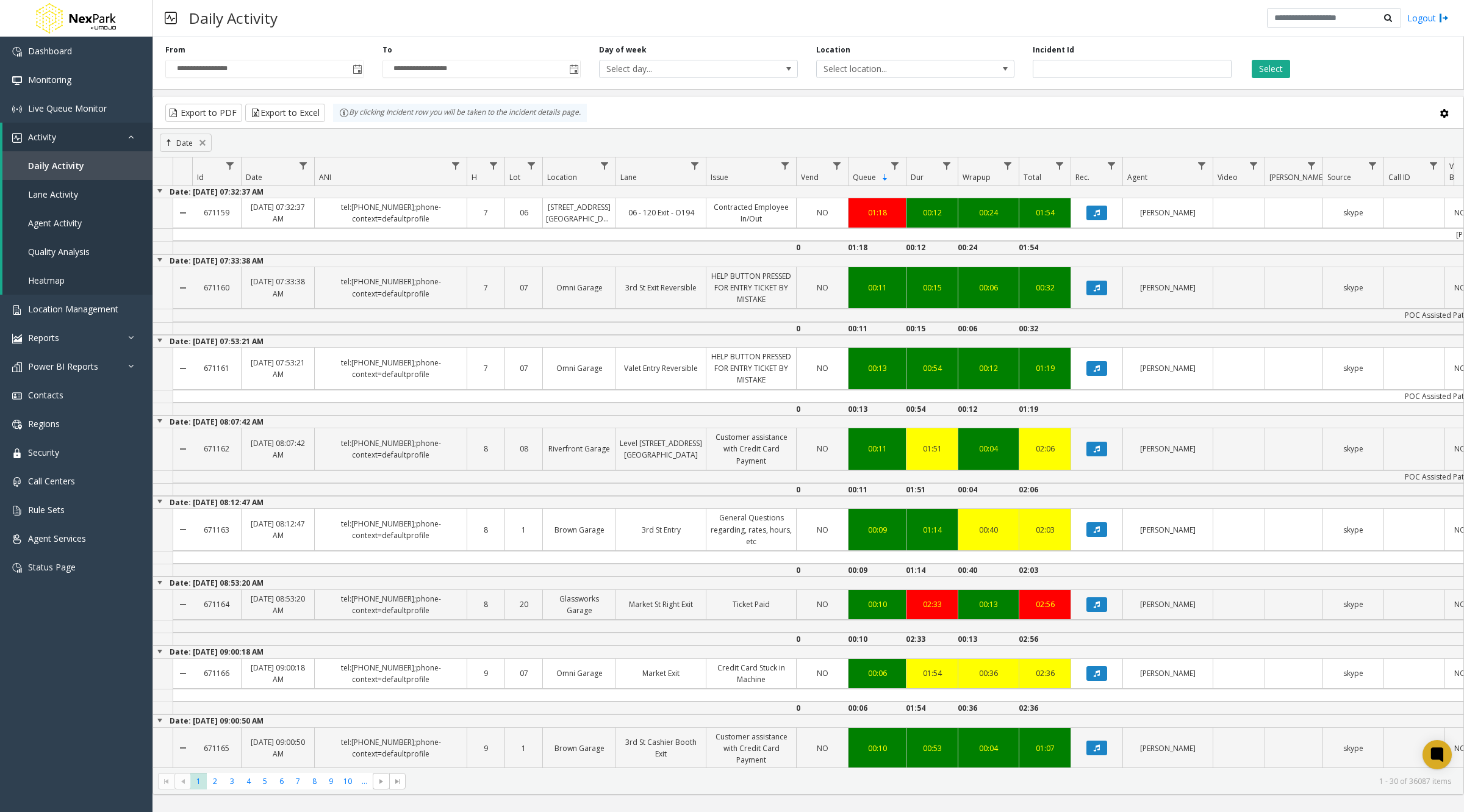
click at [867, 176] on span "Queue" at bounding box center [864, 177] width 23 height 10
click at [865, 175] on span "Queue" at bounding box center [864, 177] width 23 height 10
click at [204, 144] on link at bounding box center [202, 143] width 10 height 10
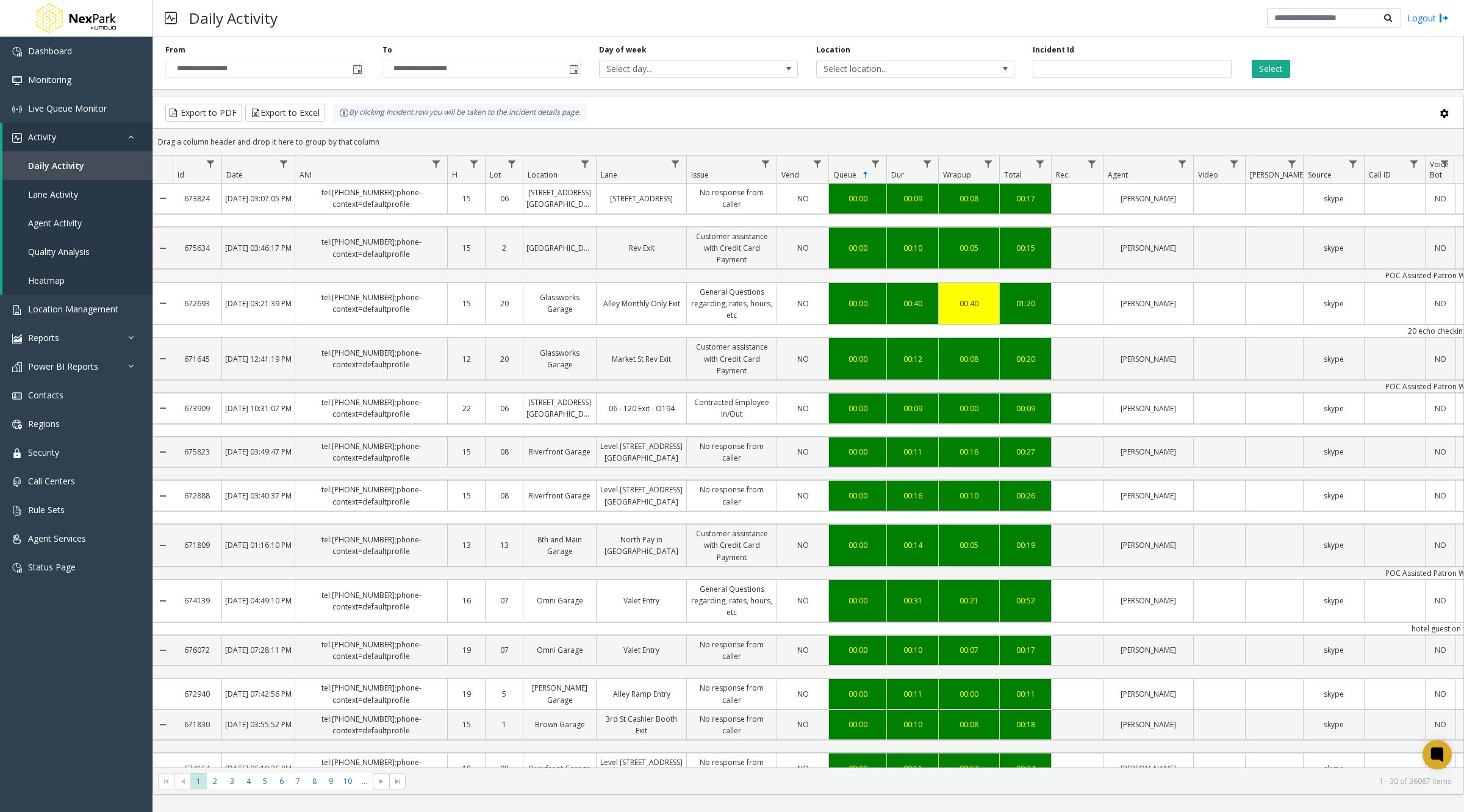
click at [848, 171] on span "Queue" at bounding box center [845, 175] width 23 height 10
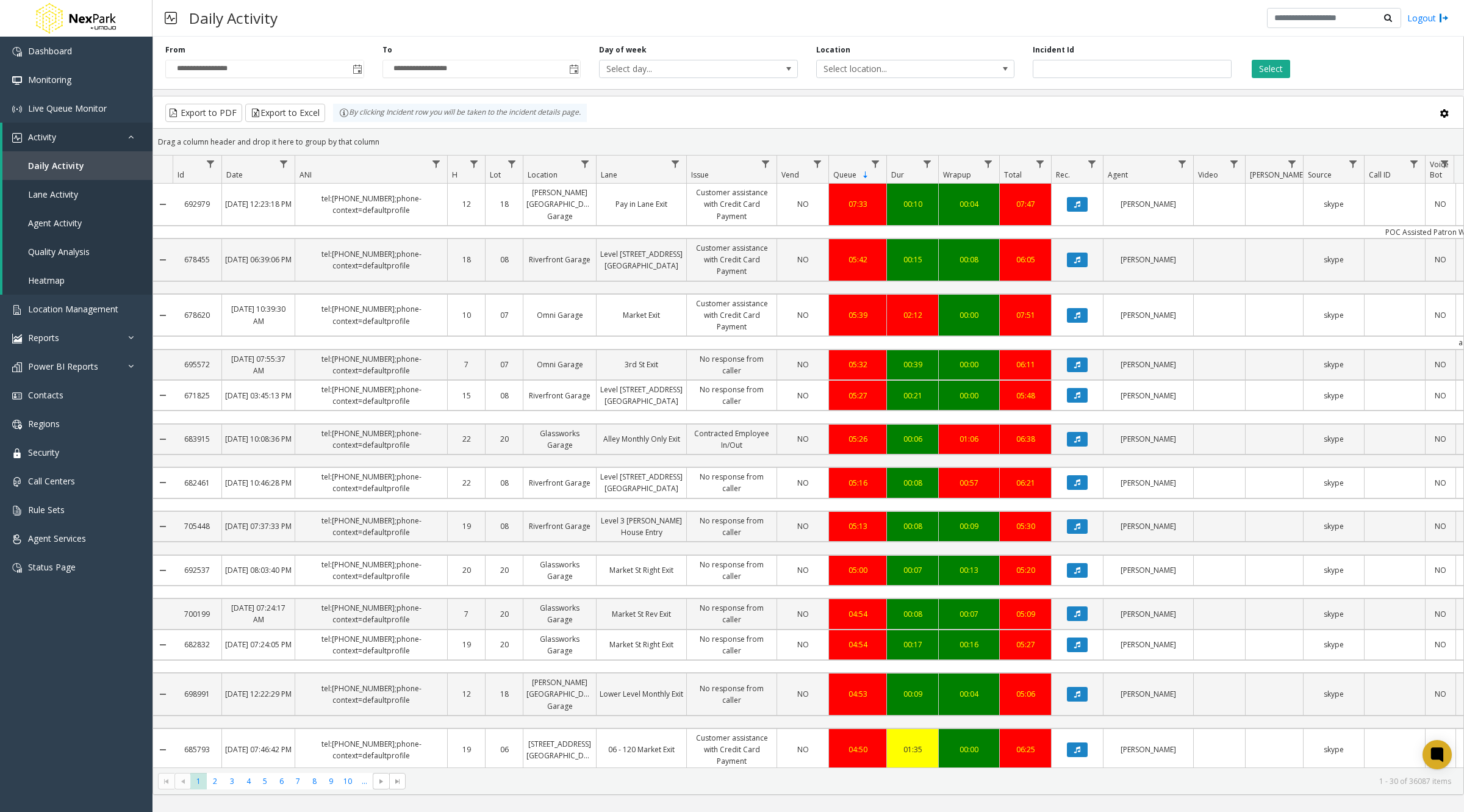
click at [498, 172] on span "Lot" at bounding box center [495, 175] width 11 height 10
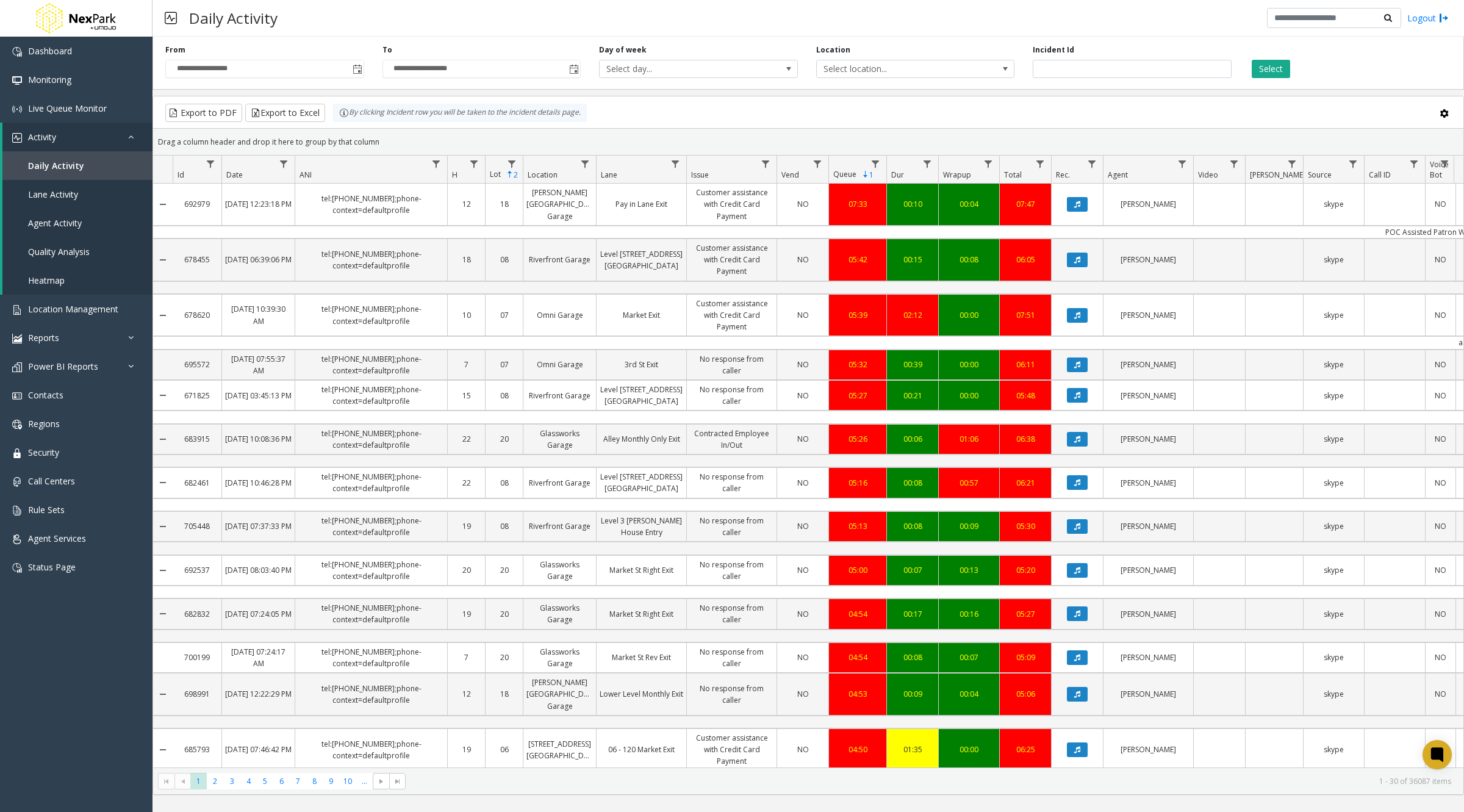
click at [850, 172] on span "Queue" at bounding box center [845, 174] width 23 height 10
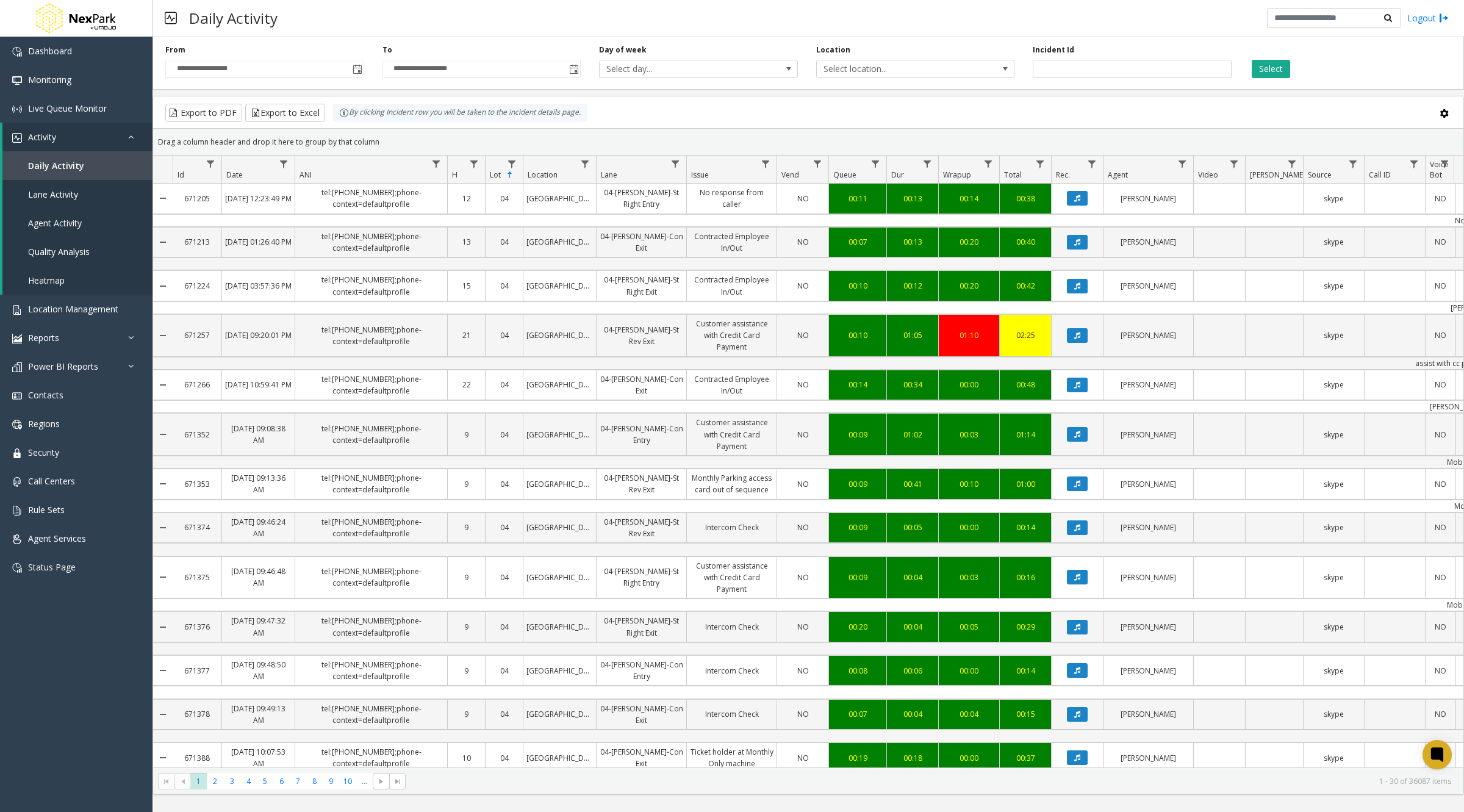
click at [849, 173] on span "Queue" at bounding box center [845, 175] width 23 height 10
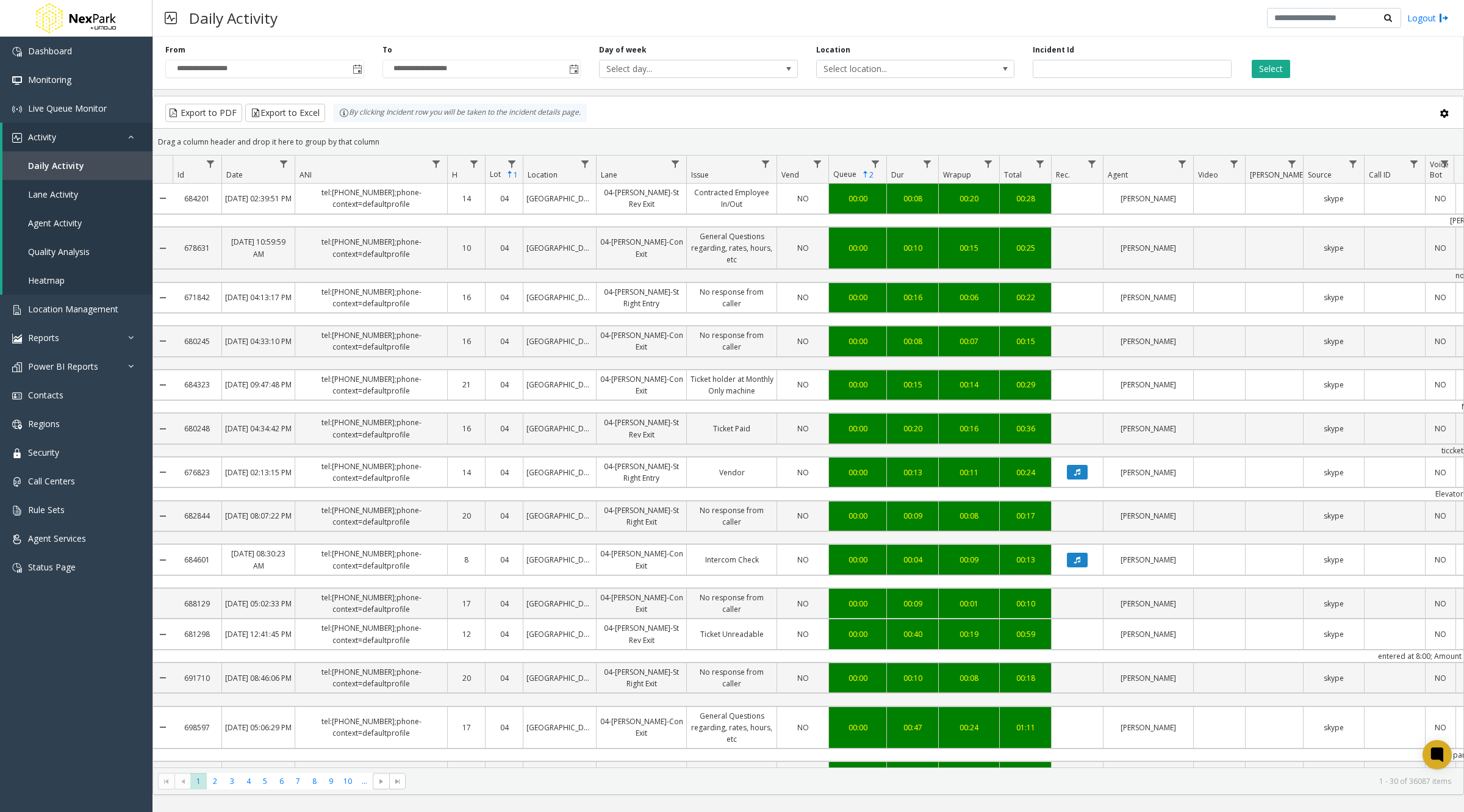
click at [843, 175] on span "Queue" at bounding box center [845, 174] width 23 height 10
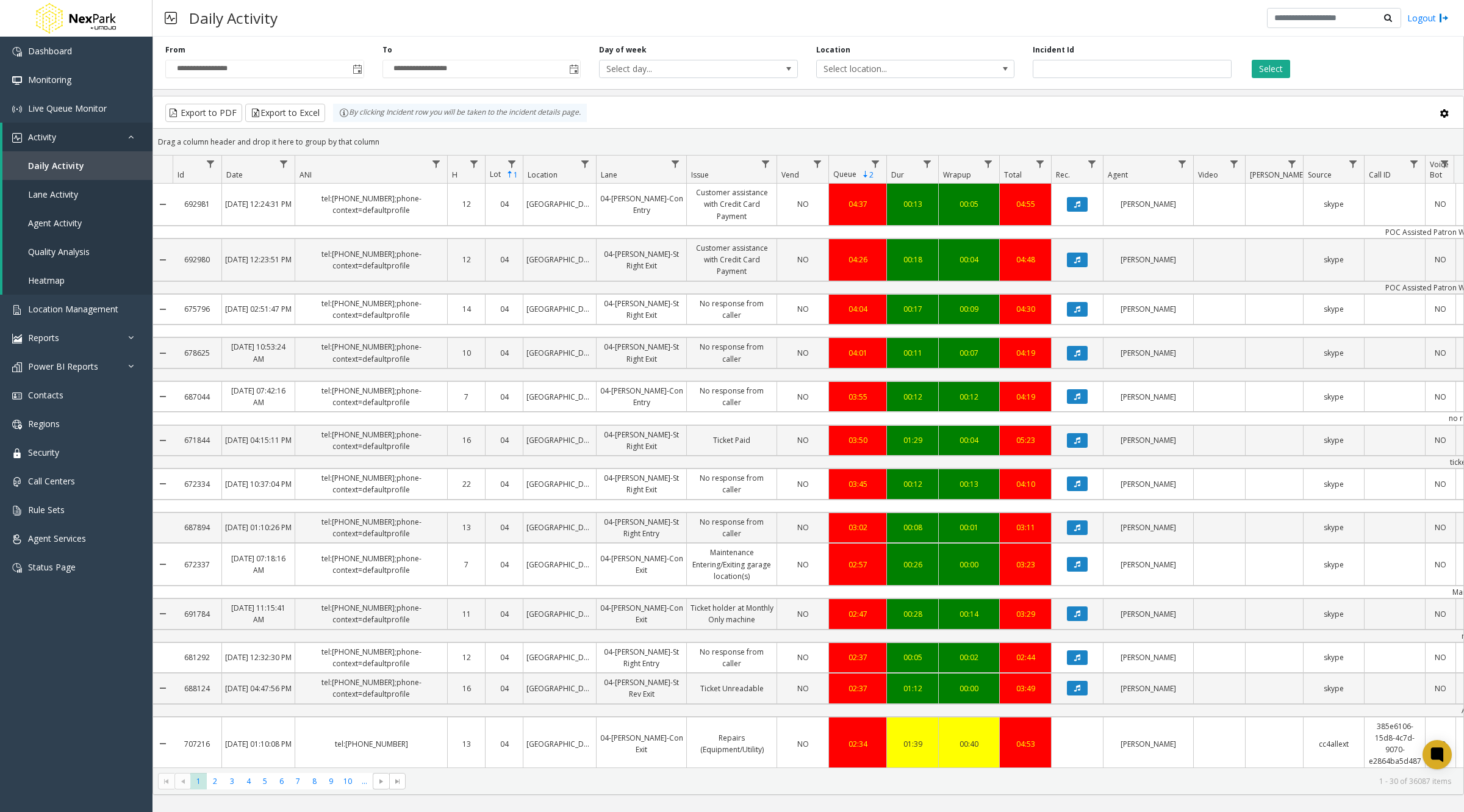
click at [844, 175] on span "Queue" at bounding box center [845, 174] width 23 height 10
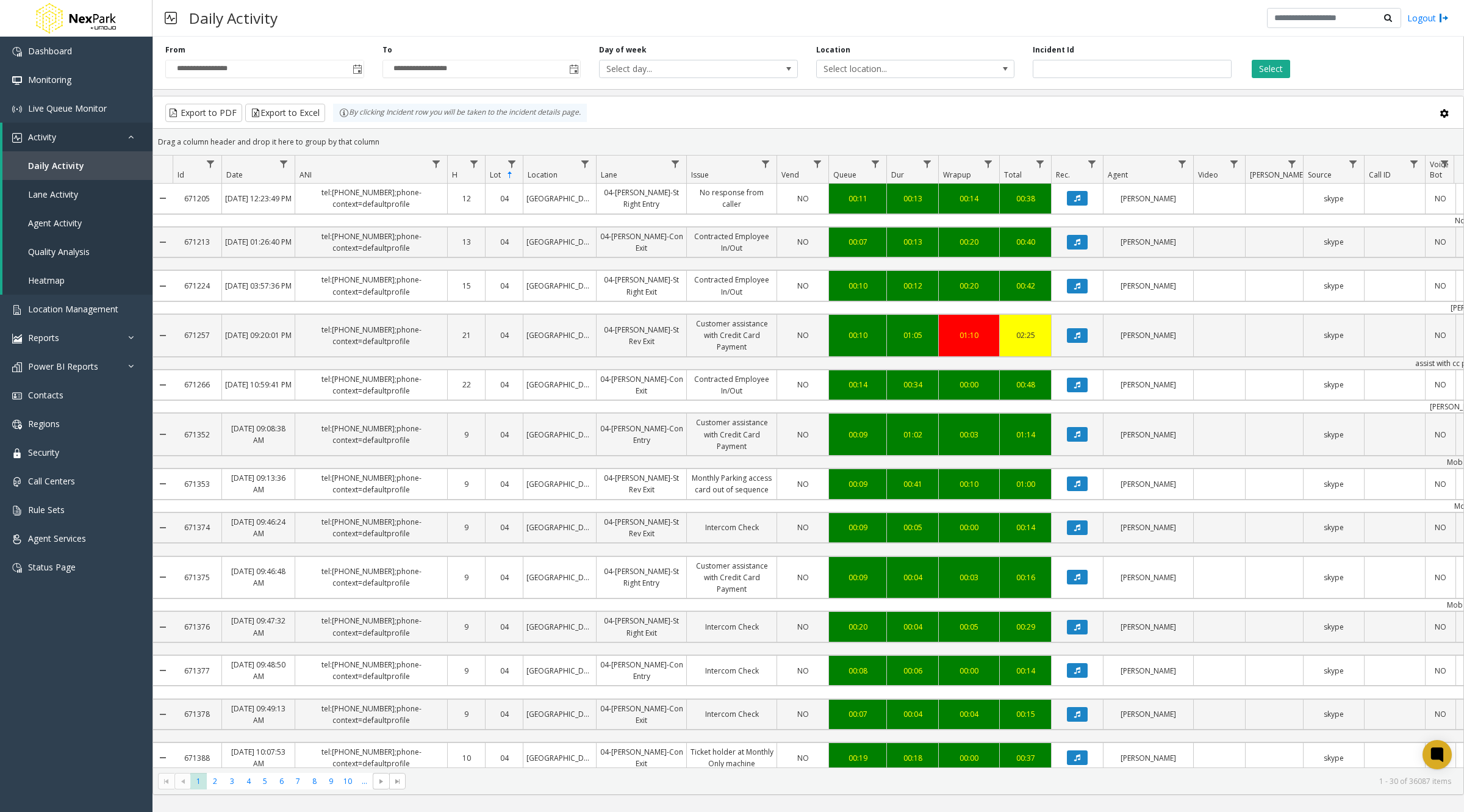
click at [847, 175] on span "Queue" at bounding box center [845, 175] width 23 height 10
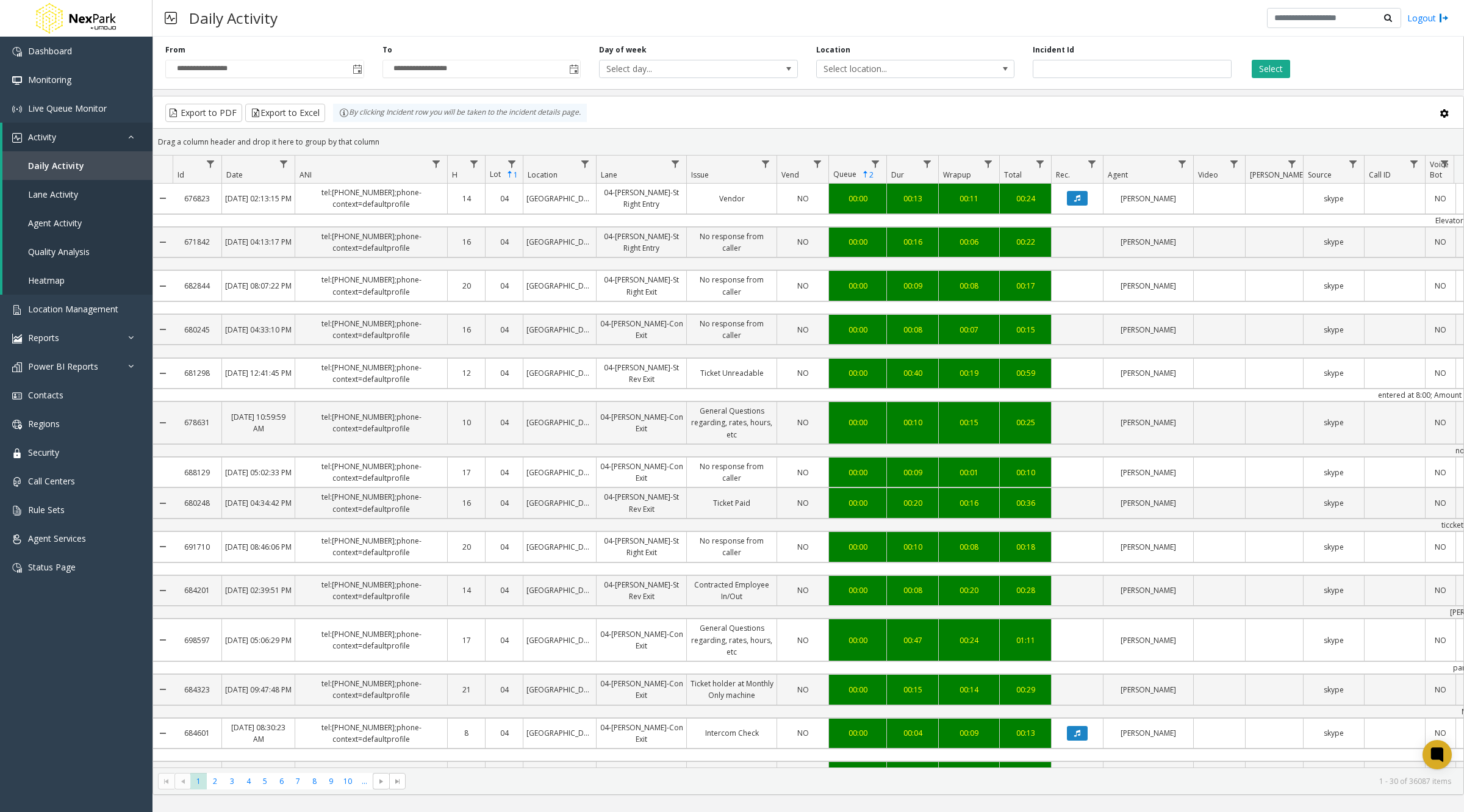
click at [847, 175] on span "Queue" at bounding box center [845, 174] width 23 height 10
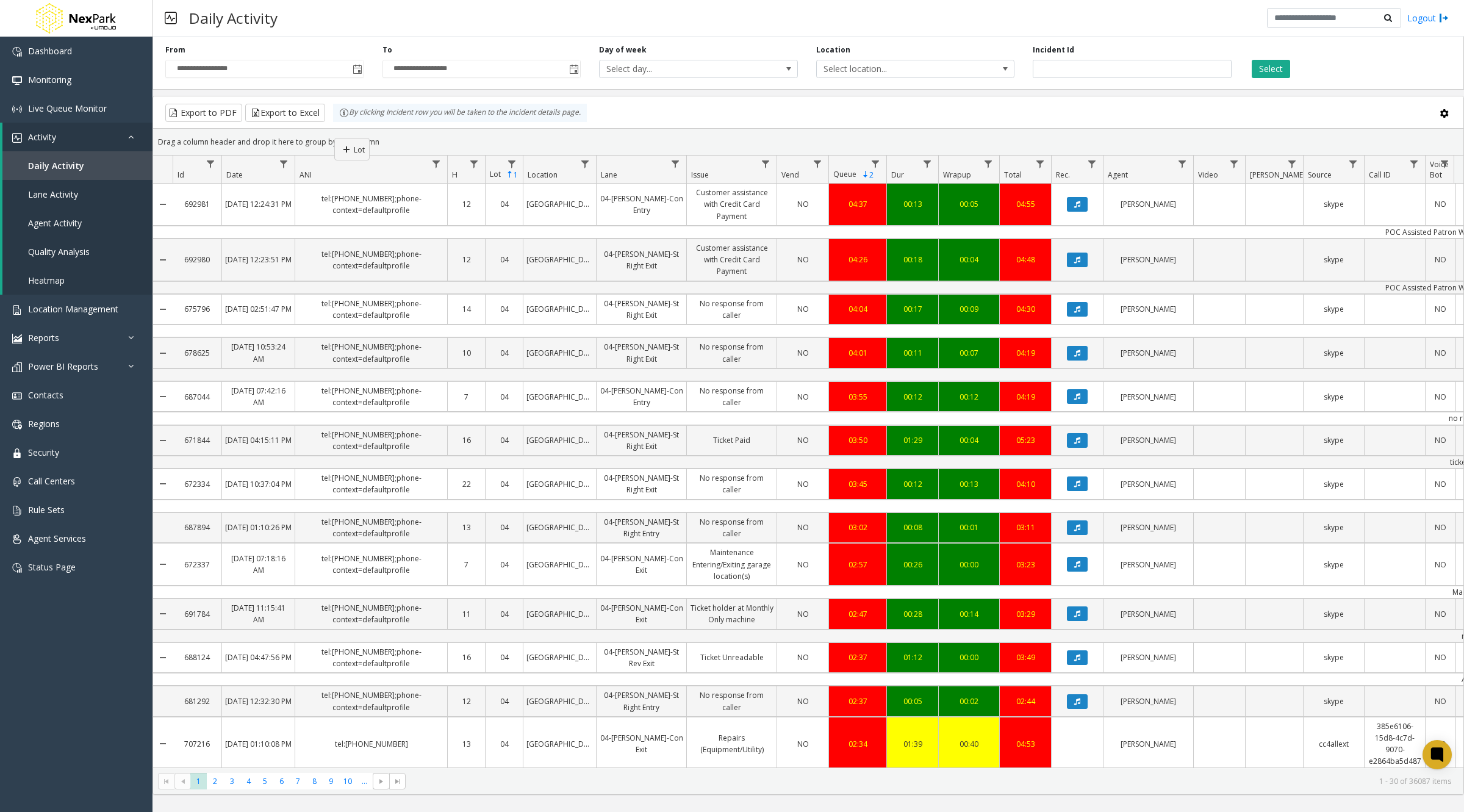
click at [332, 137] on kendo-grid "Export to PDF Export to Excel By clicking Incident row you will be taken to the…" at bounding box center [808, 445] width 1312 height 699
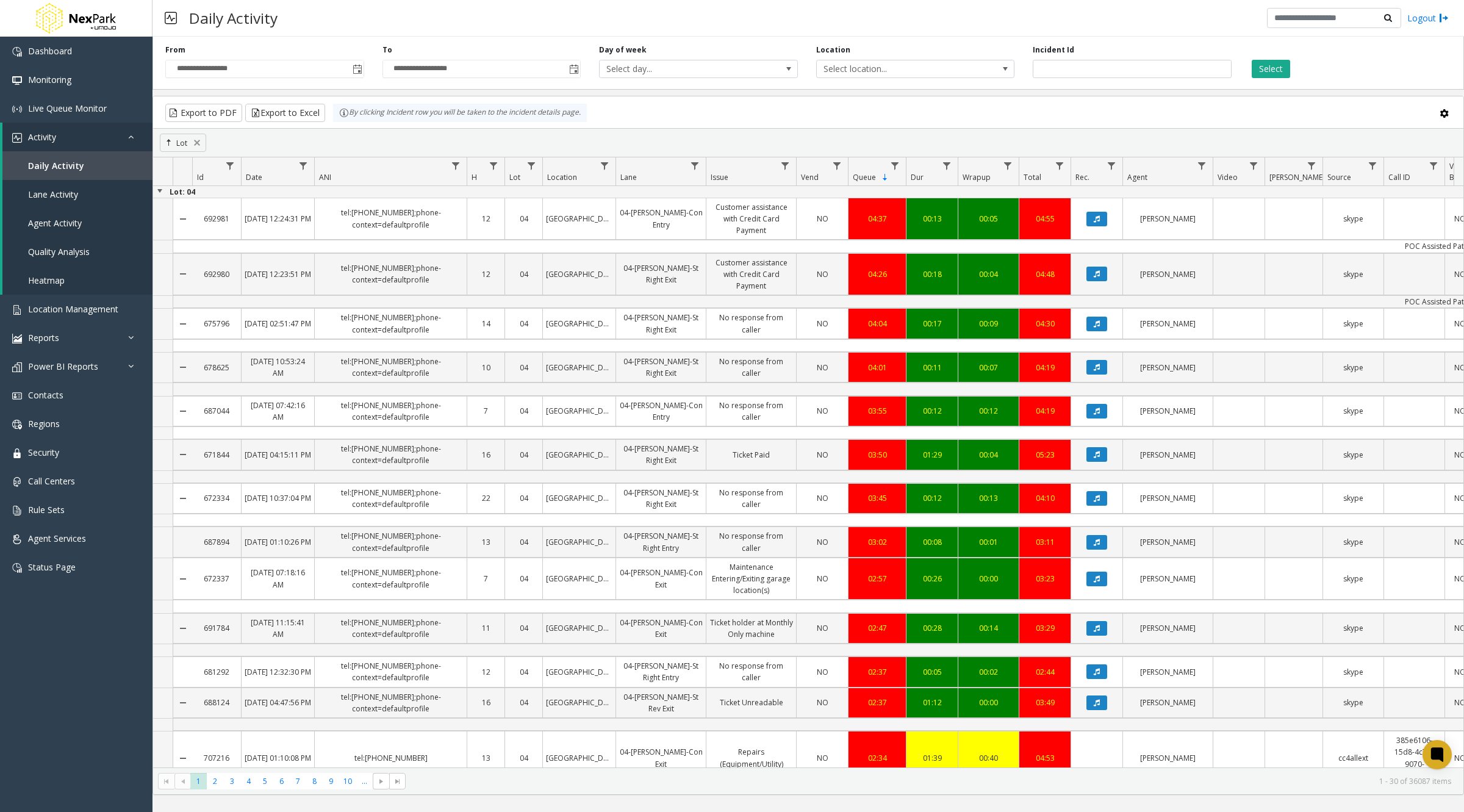
click at [866, 175] on span "Queue" at bounding box center [864, 177] width 23 height 10
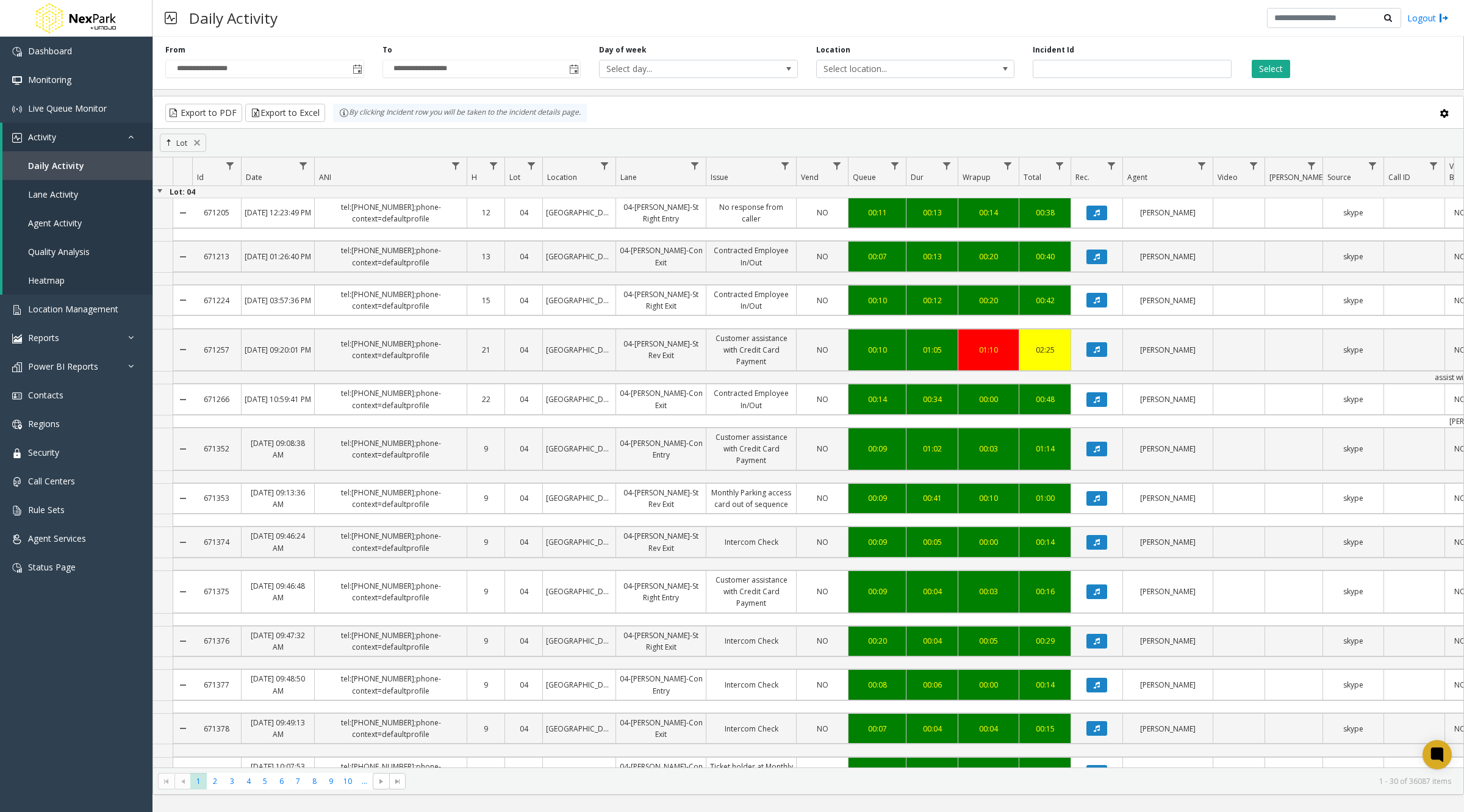
click at [869, 176] on span "Queue" at bounding box center [864, 177] width 23 height 10
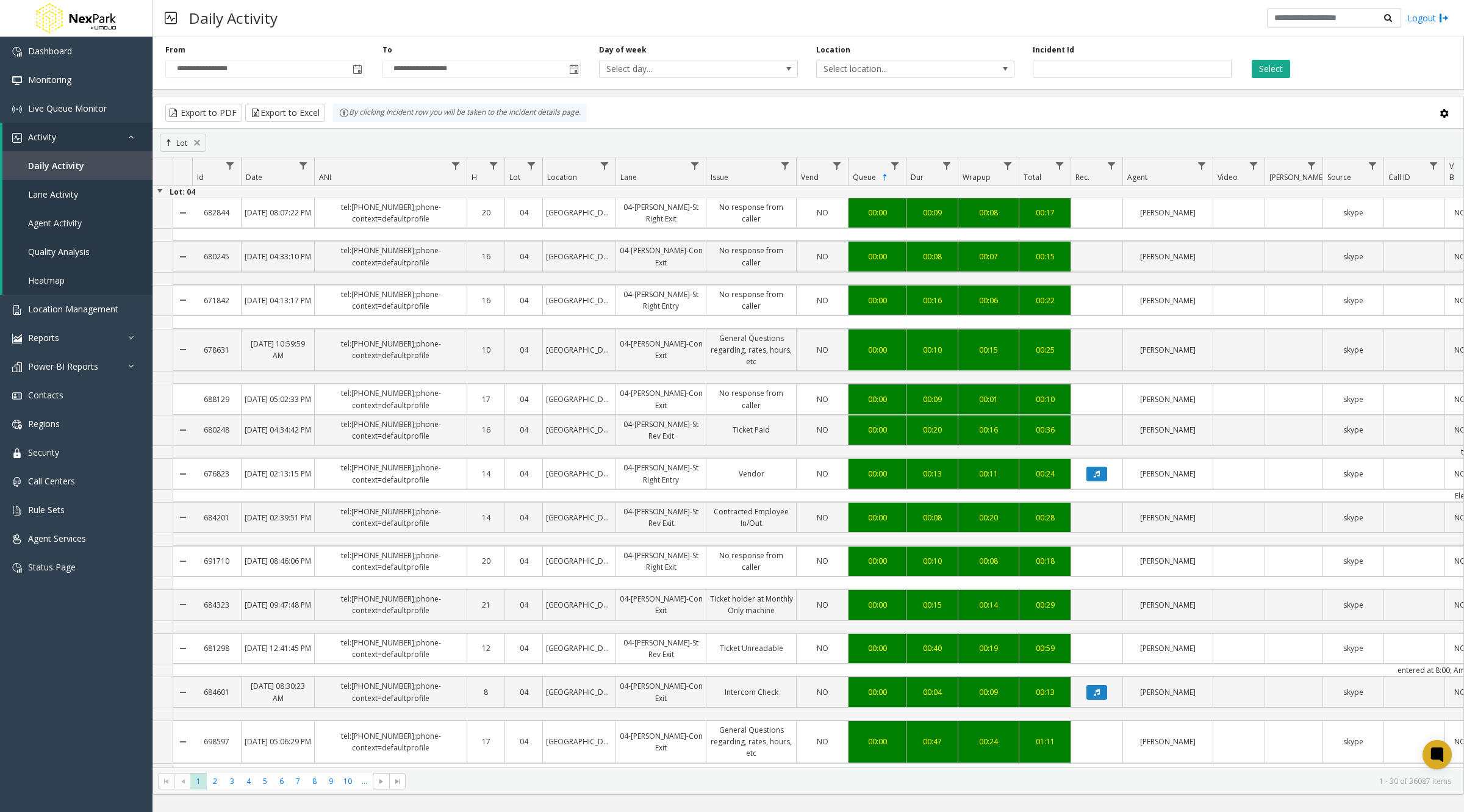
click at [863, 176] on span "Queue" at bounding box center [864, 177] width 23 height 10
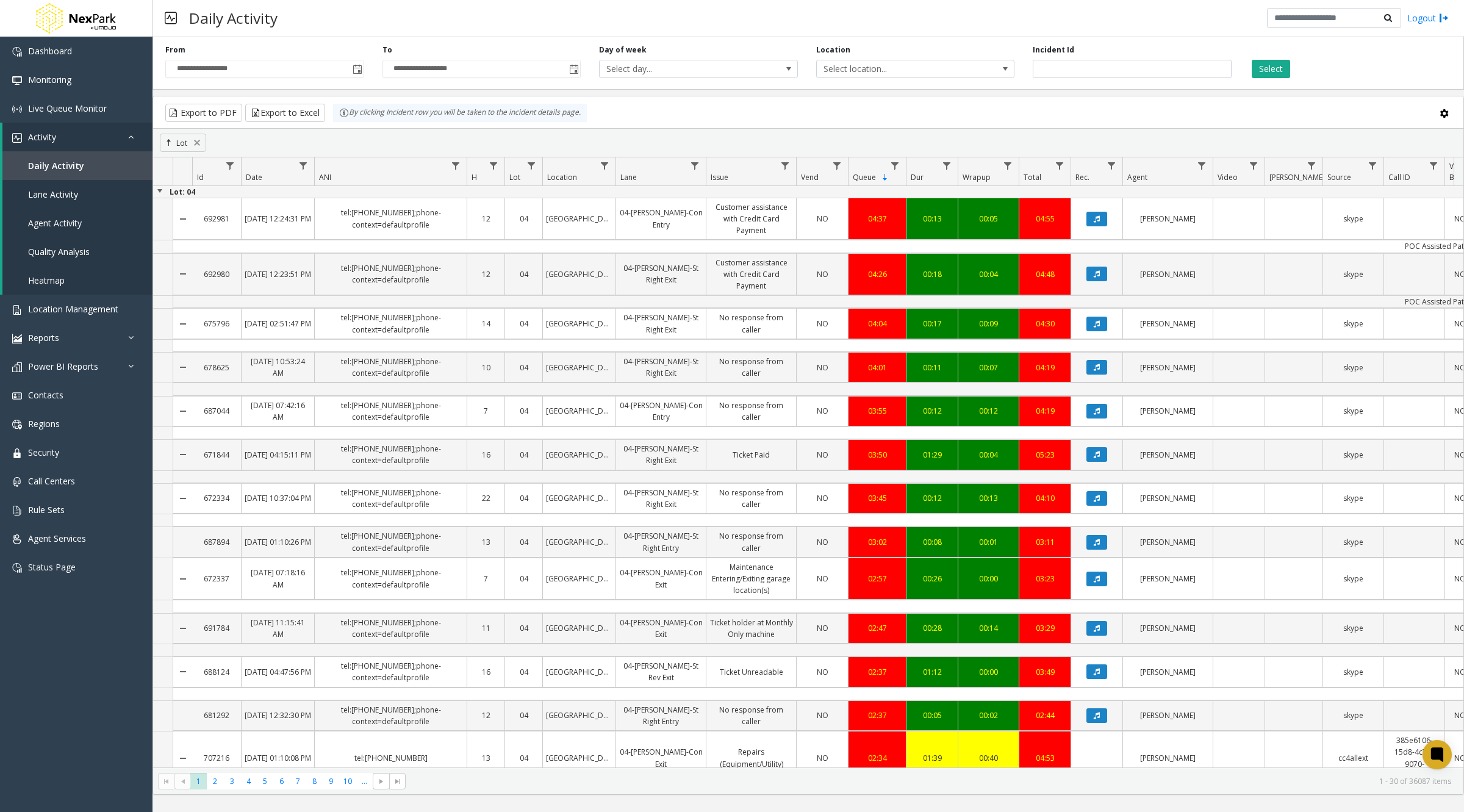
click at [276, 169] on th "Date Not Sorted" at bounding box center [278, 171] width 73 height 28
click at [268, 171] on th "Date Not Sorted" at bounding box center [278, 171] width 73 height 28
click at [248, 172] on span "Date" at bounding box center [254, 177] width 17 height 10
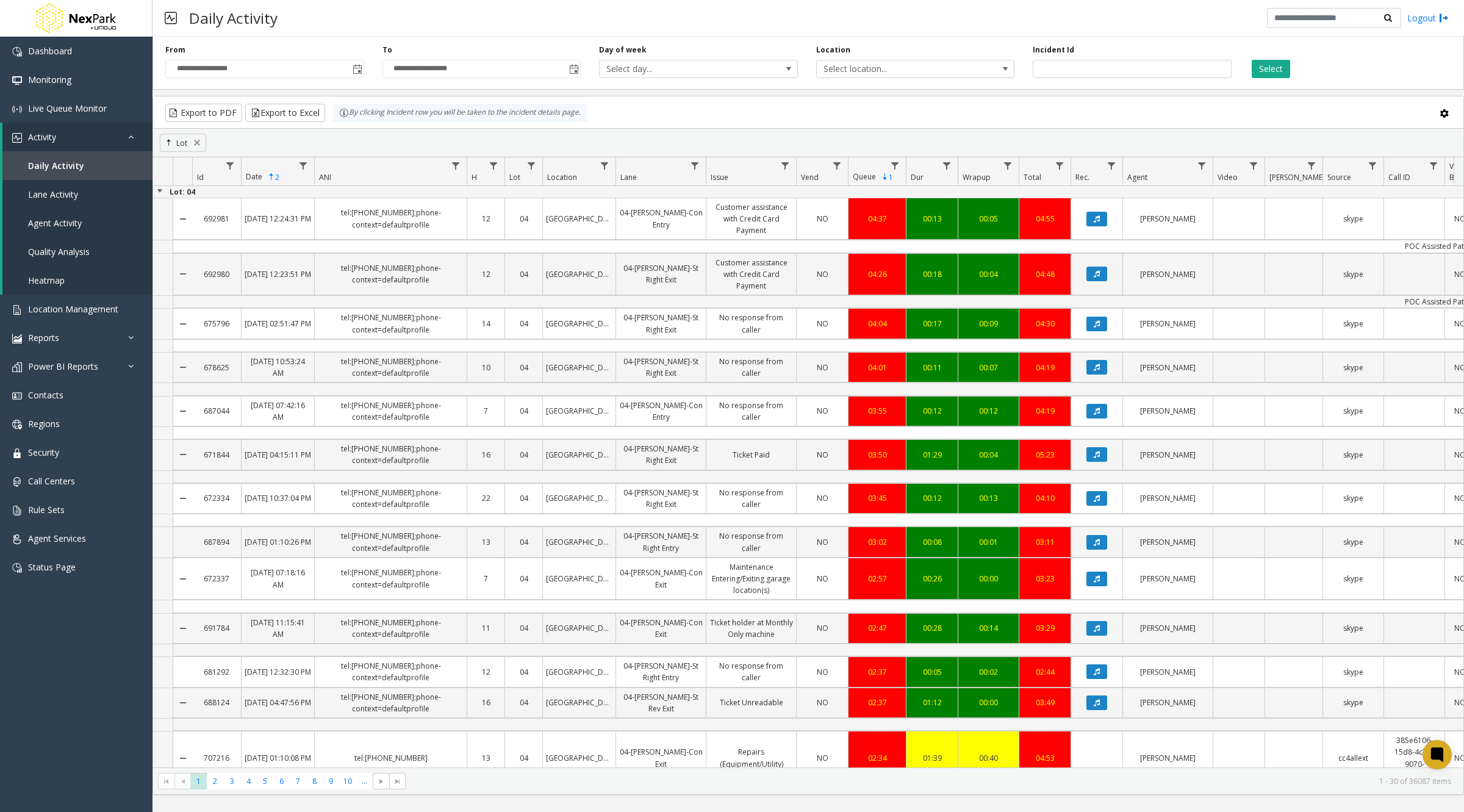
click at [270, 177] on span "Sortable" at bounding box center [272, 177] width 10 height 10
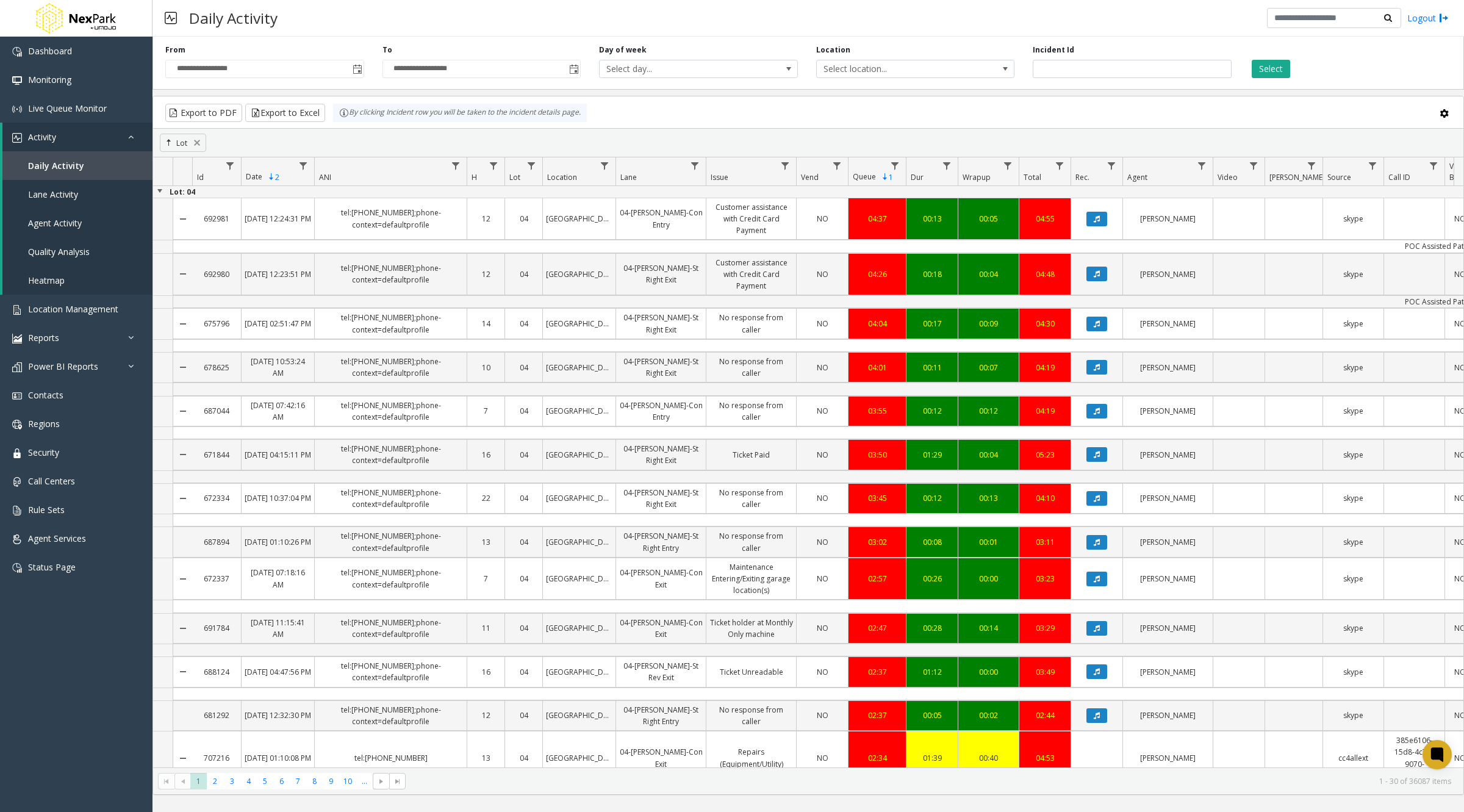
click at [272, 175] on span "Sortable" at bounding box center [272, 177] width 10 height 10
